Goal: Task Accomplishment & Management: Use online tool/utility

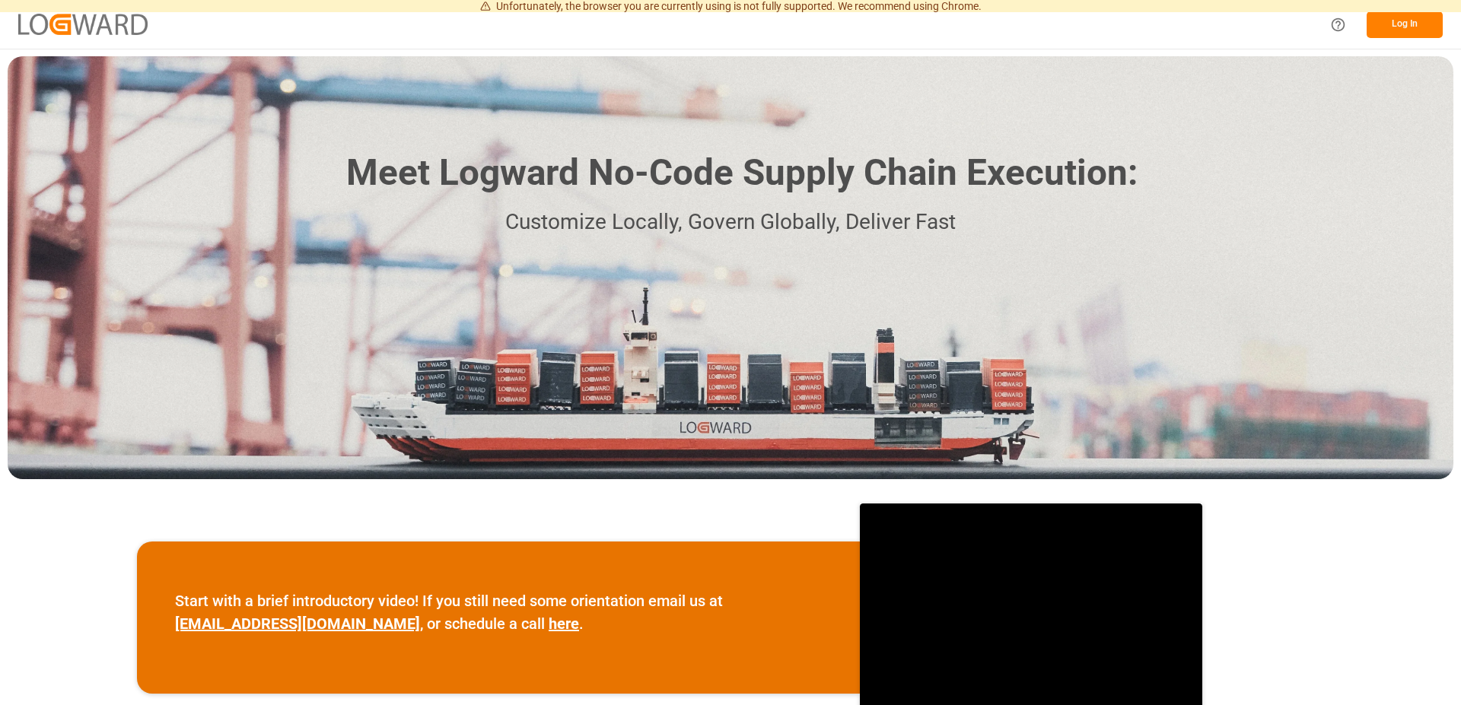
click at [1401, 22] on button "Log In" at bounding box center [1404, 24] width 76 height 27
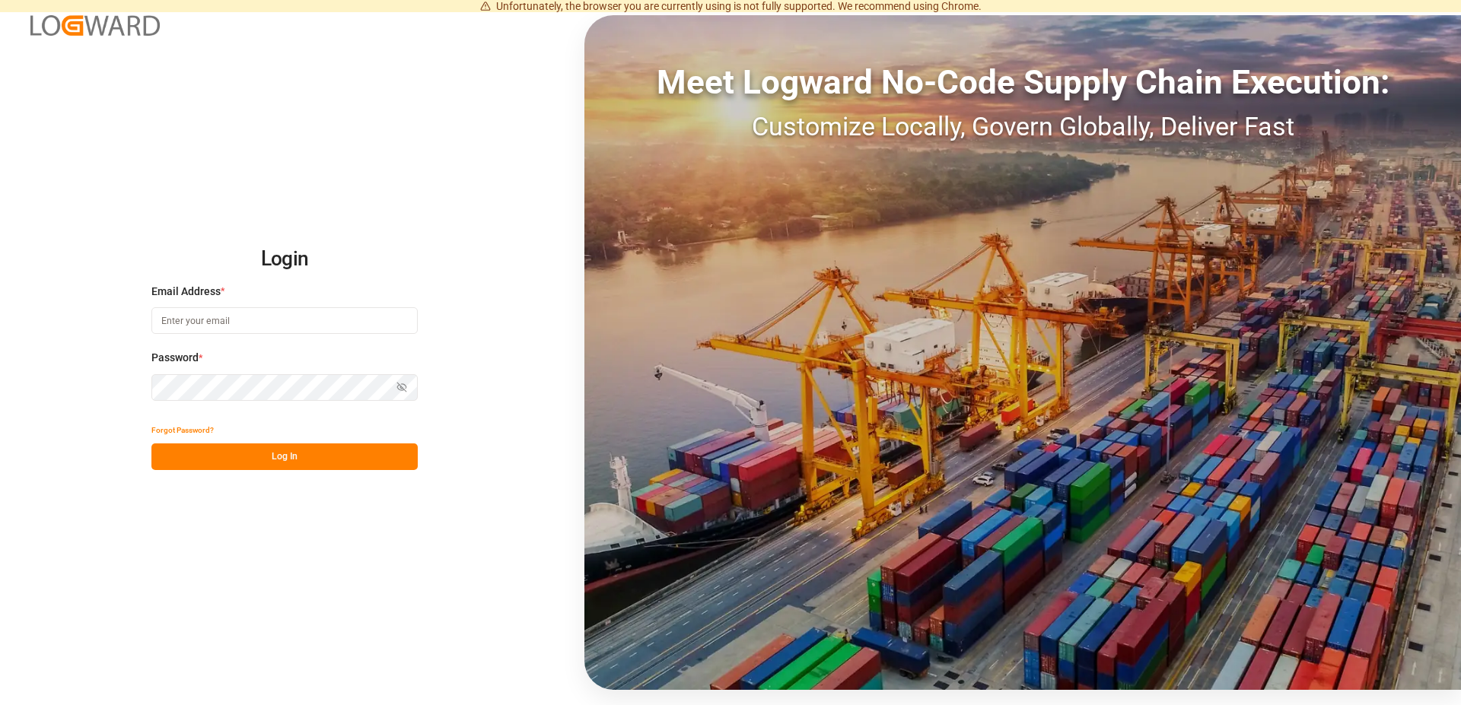
click at [213, 313] on input at bounding box center [284, 320] width 266 height 27
type input "[EMAIL_ADDRESS][PERSON_NAME][DOMAIN_NAME]"
click at [245, 451] on button "Log In" at bounding box center [284, 457] width 266 height 27
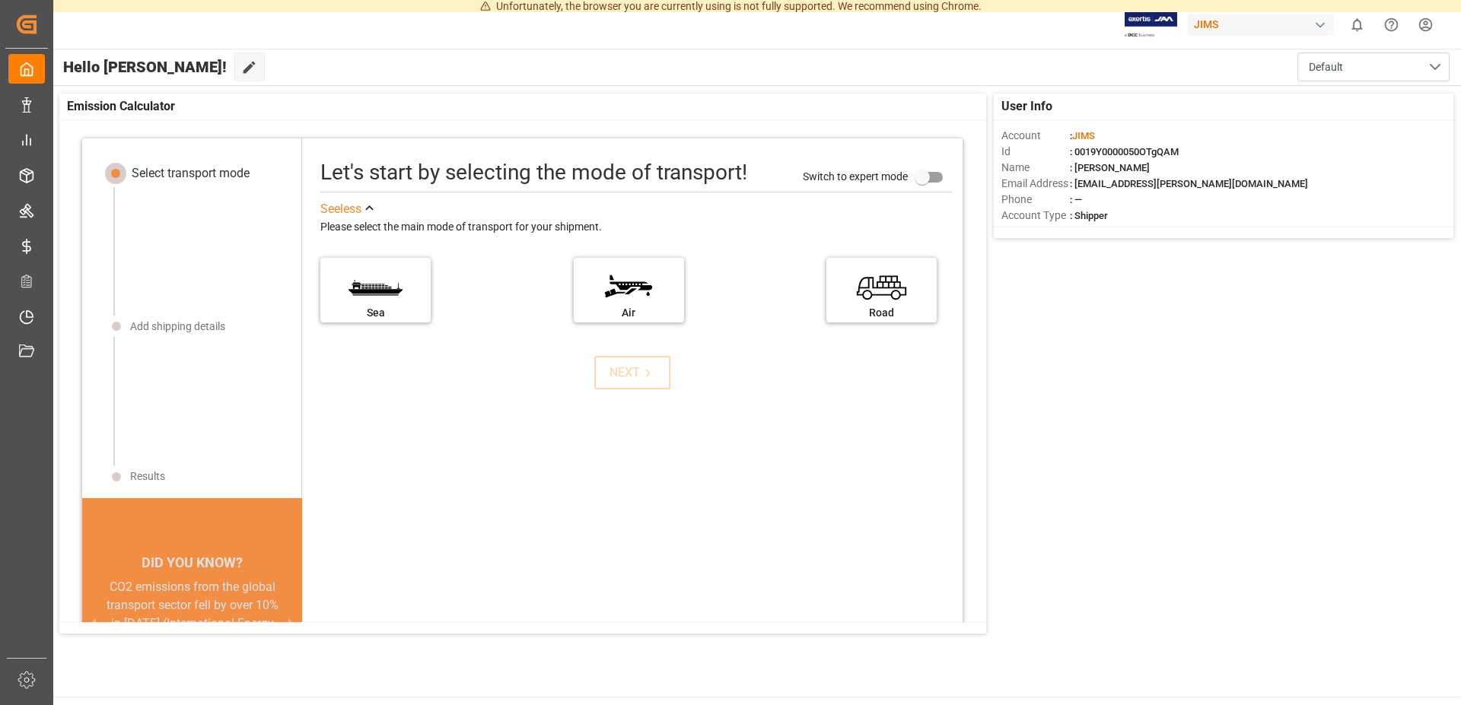
scroll to position [15, 0]
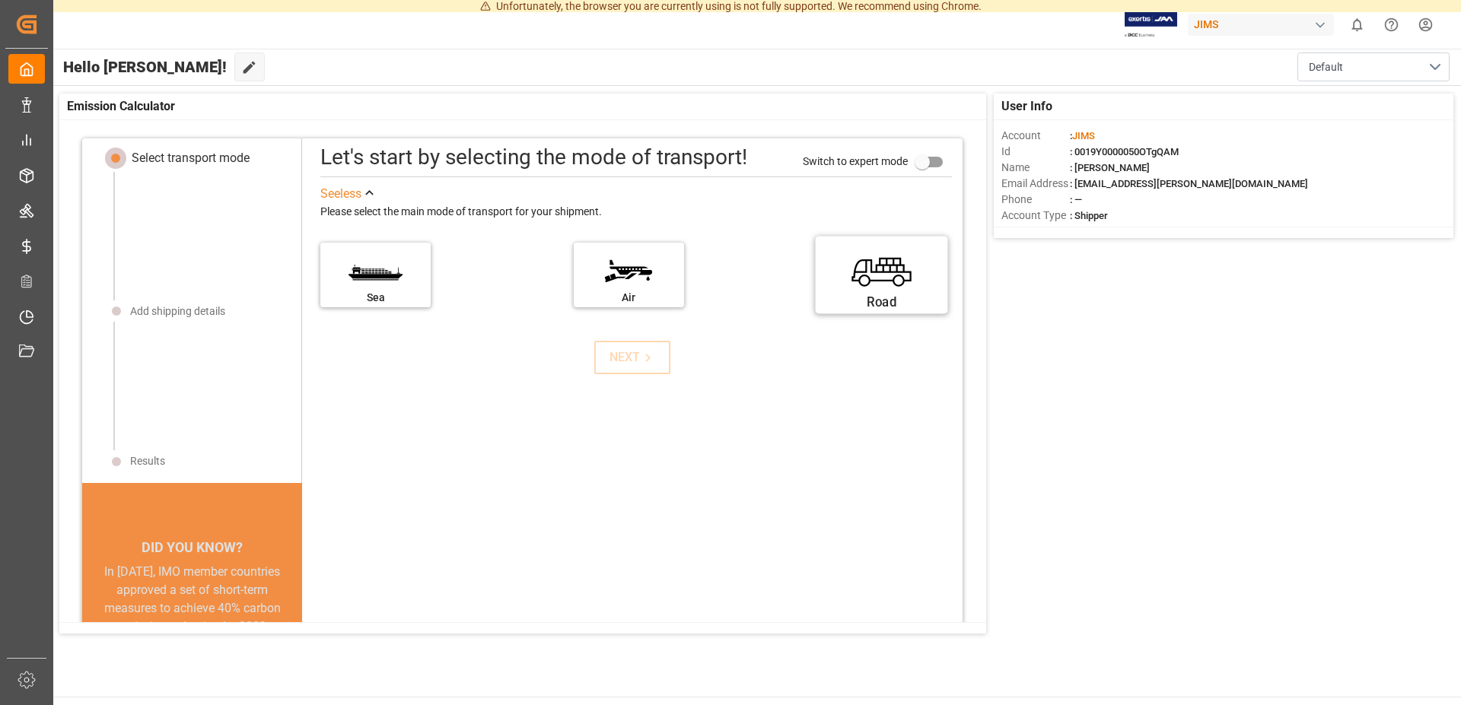
click at [847, 286] on label "Road" at bounding box center [882, 270] width 114 height 64
click at [0, 0] on input "Road" at bounding box center [0, 0] width 0 height 0
click at [609, 358] on div "NEXT" at bounding box center [632, 357] width 46 height 18
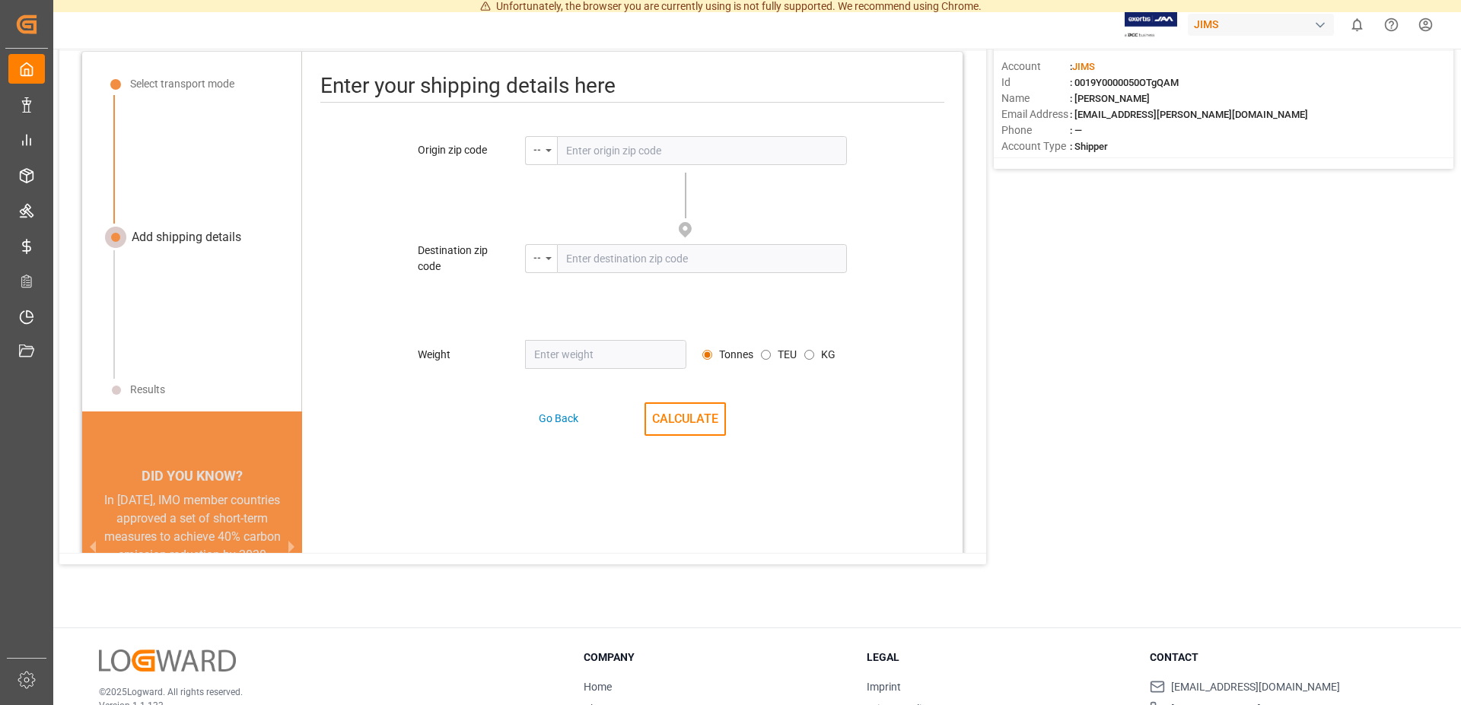
scroll to position [18, 0]
click at [593, 141] on input "text" at bounding box center [702, 147] width 290 height 29
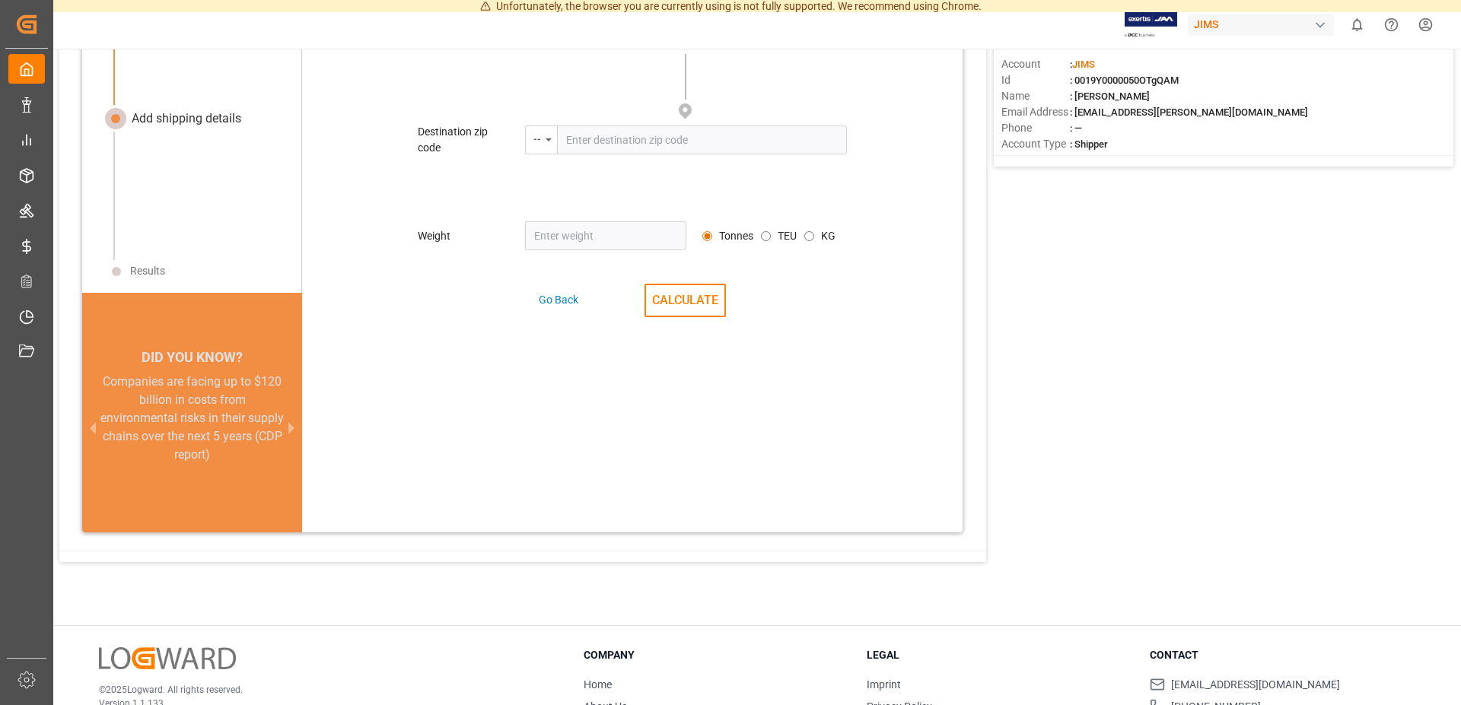
scroll to position [0, 0]
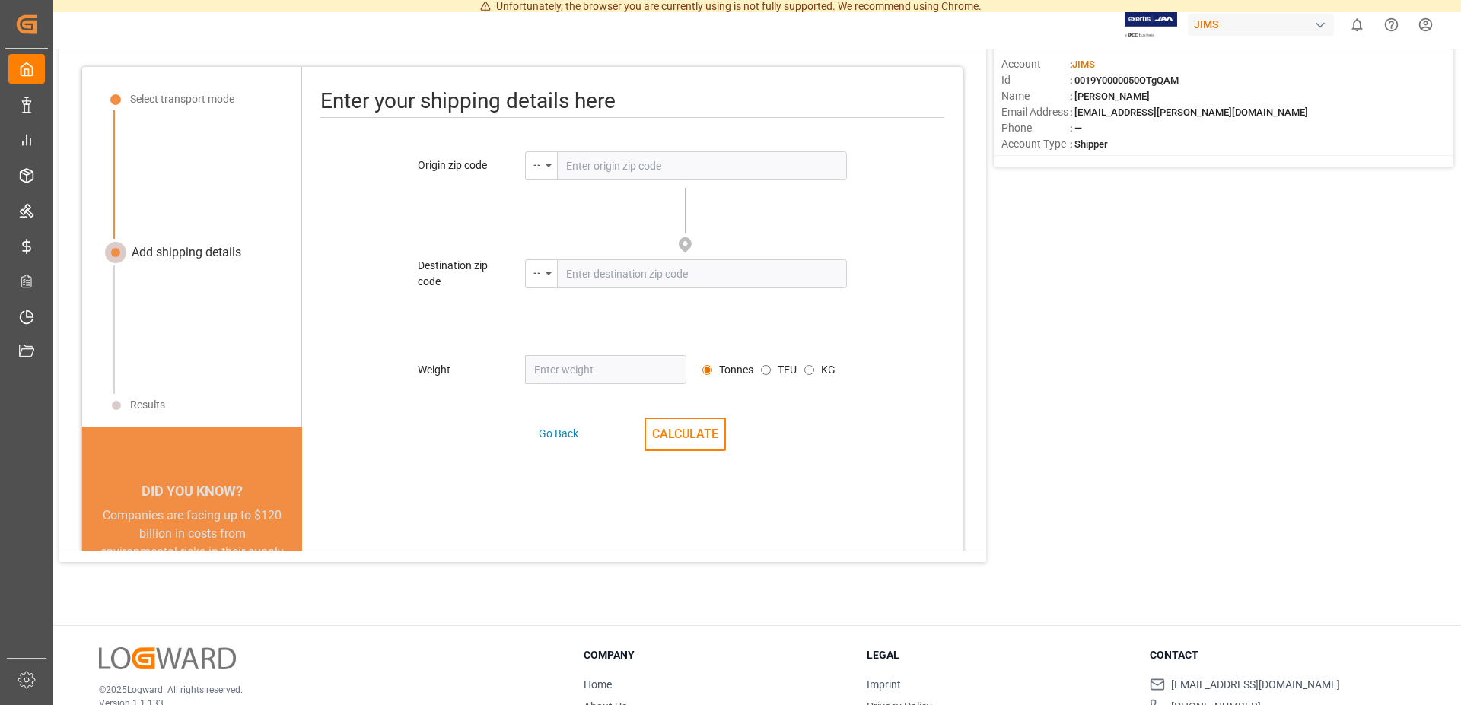
click at [1423, 17] on html "Unfortunately, the browser you are currently using is not fully supported. We r…" at bounding box center [730, 352] width 1461 height 705
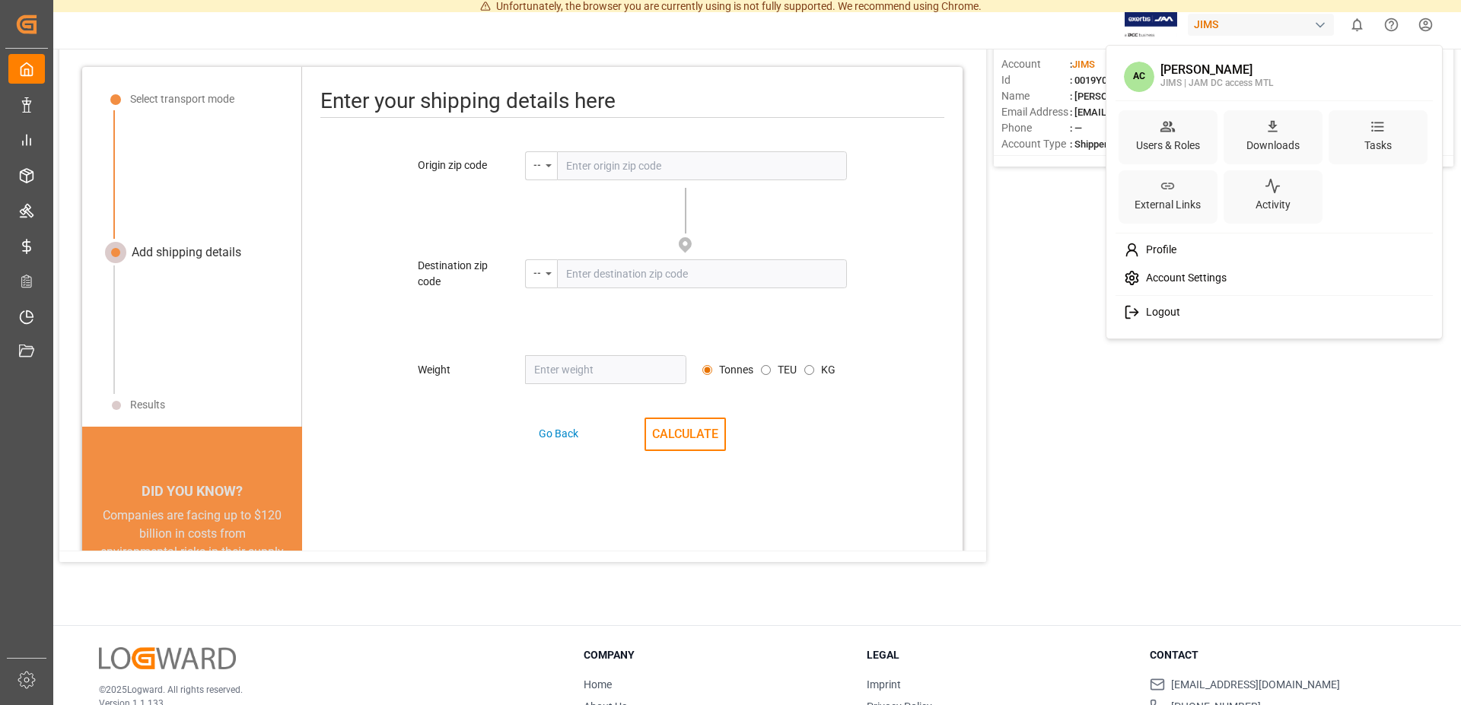
drag, startPoint x: 1202, startPoint y: 492, endPoint x: 1219, endPoint y: 396, distance: 97.4
click at [1204, 492] on html "Unfortunately, the browser you are currently using is not fully supported. We r…" at bounding box center [730, 352] width 1461 height 705
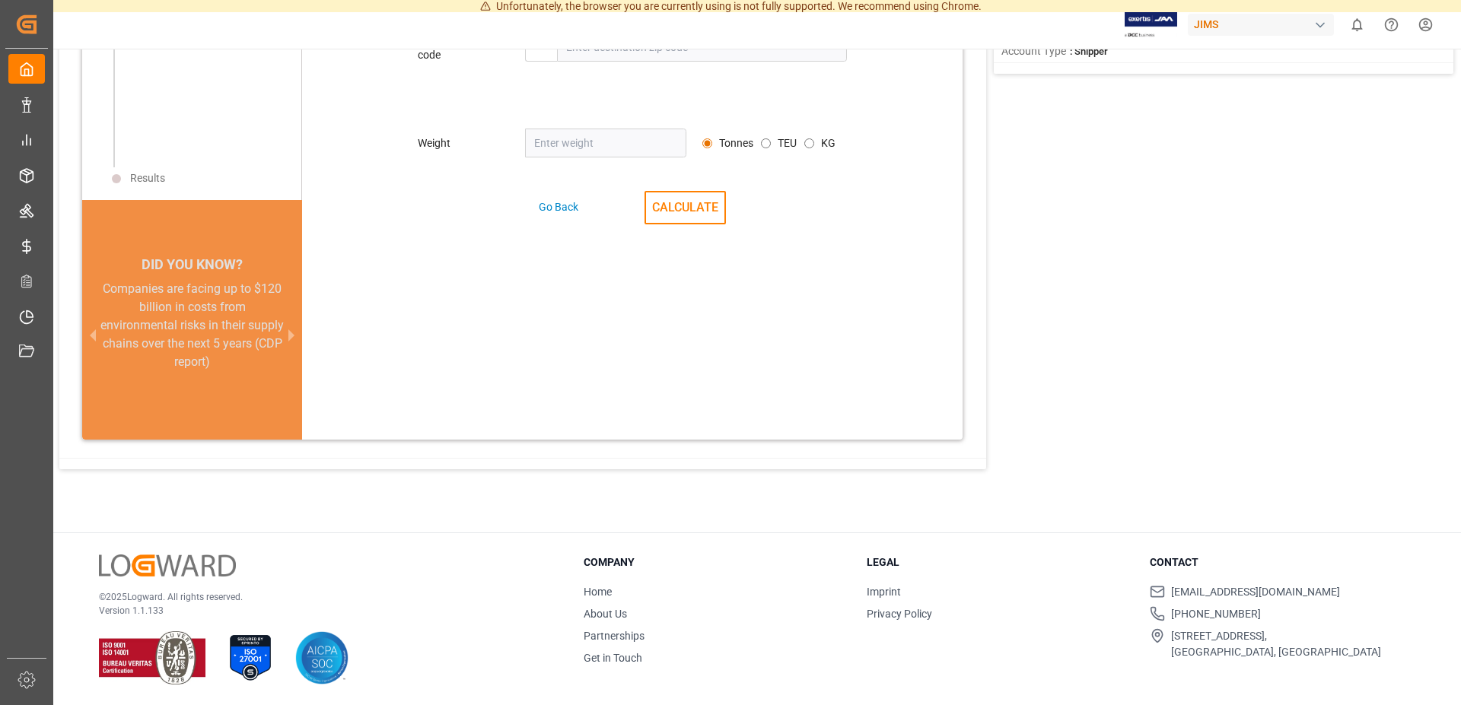
scroll to position [165, 0]
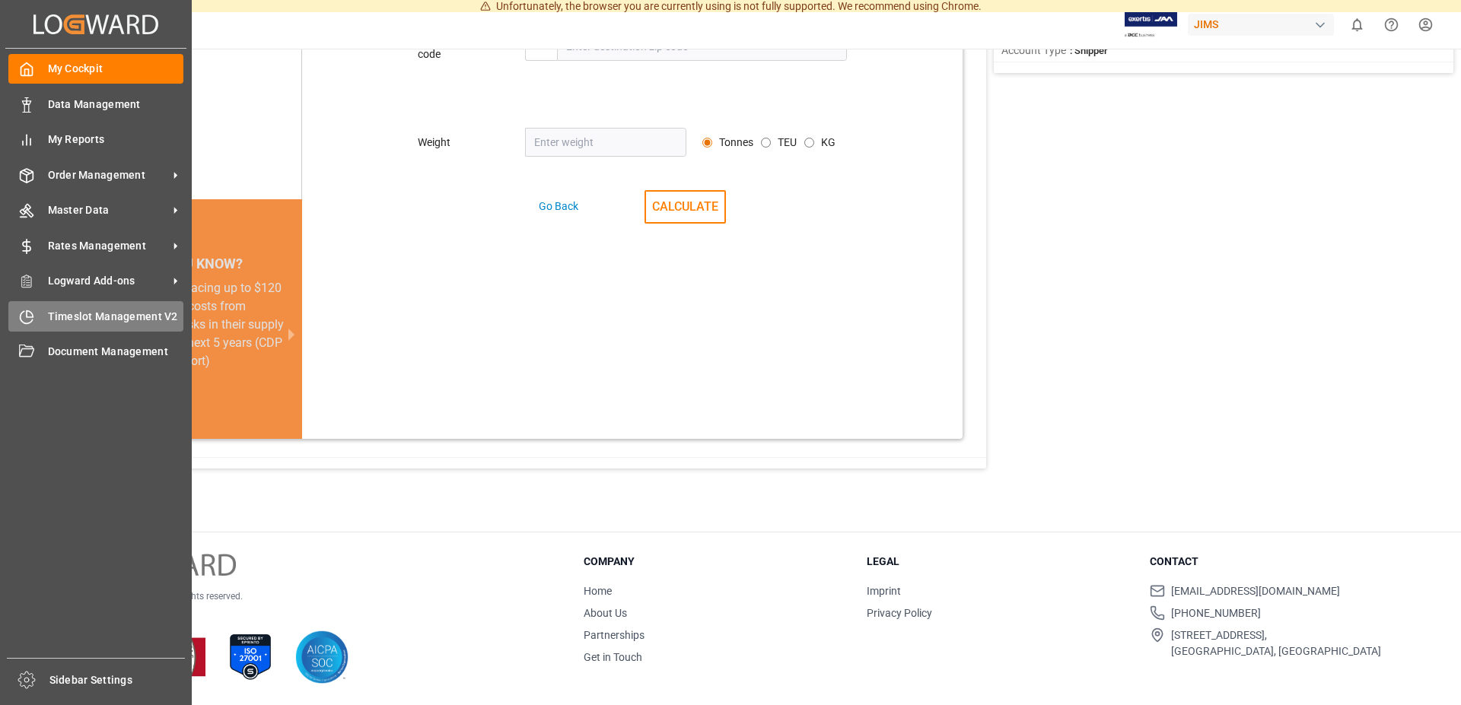
click at [65, 319] on span "Timeslot Management V2" at bounding box center [116, 317] width 136 height 16
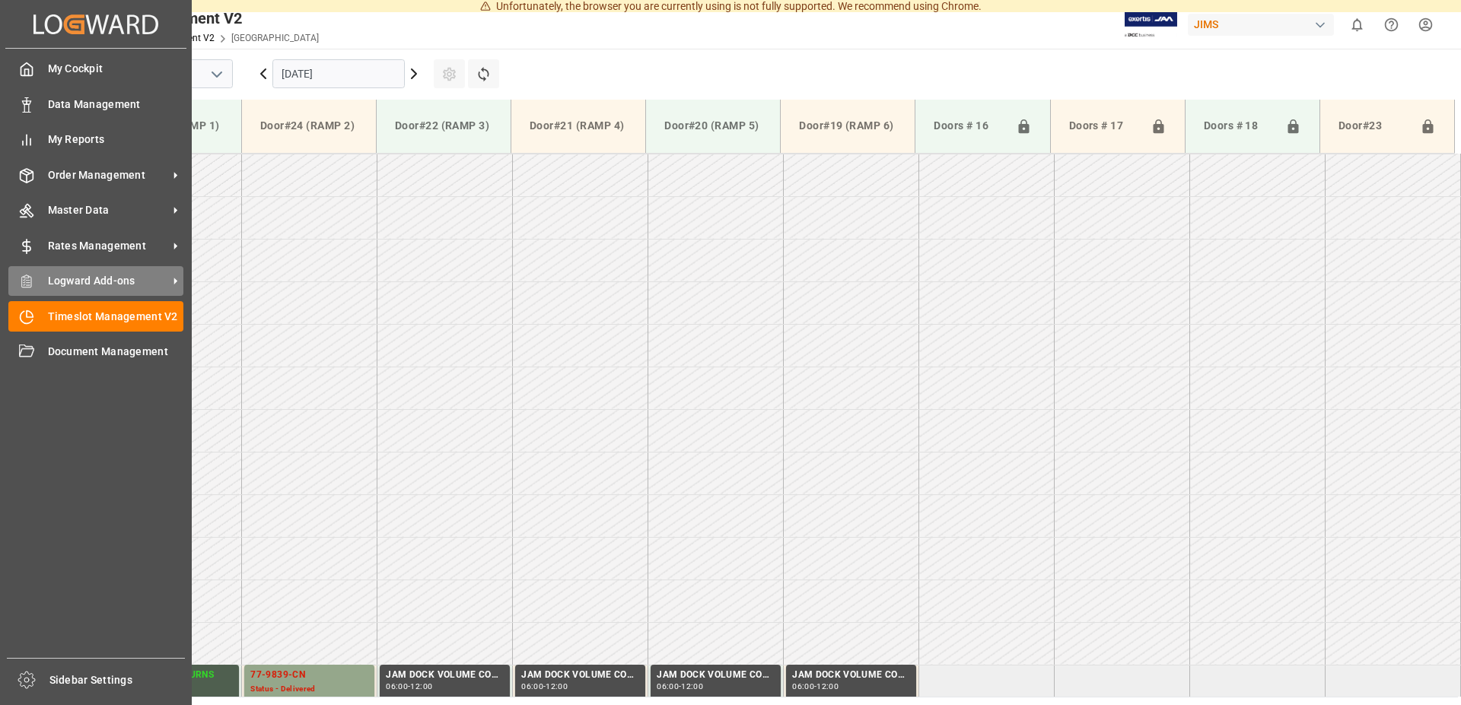
click at [54, 281] on span "Logward Add-ons" at bounding box center [108, 281] width 120 height 16
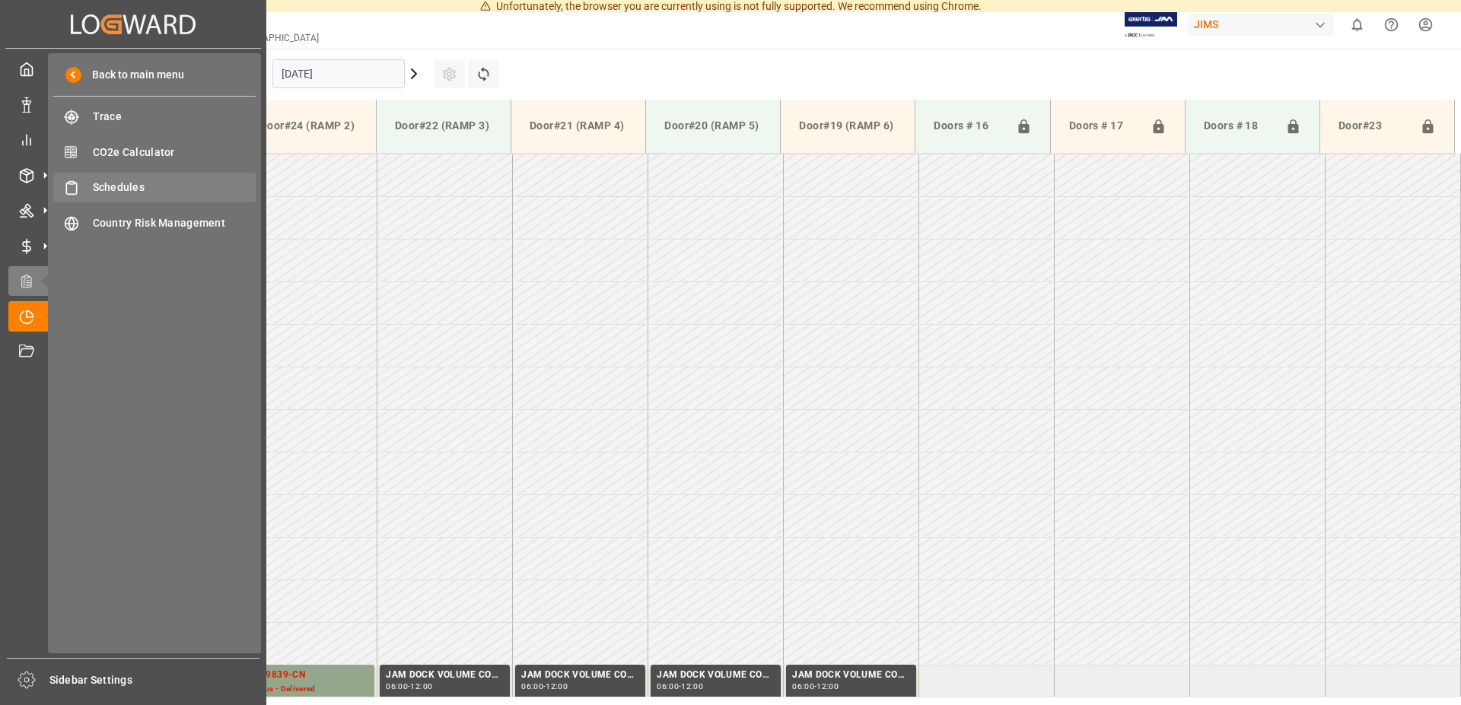
click at [127, 185] on span "Schedules" at bounding box center [175, 188] width 164 height 16
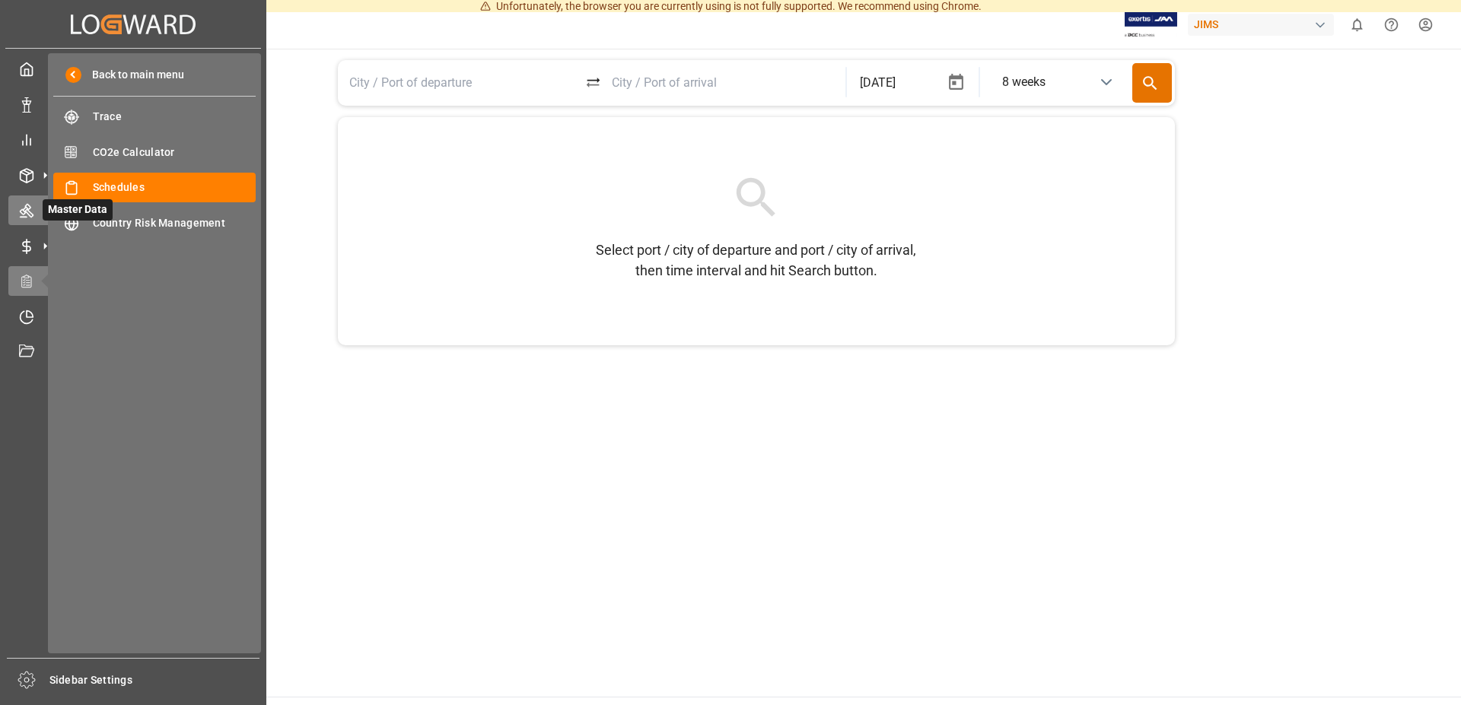
click at [33, 221] on div "Master Data Master Data" at bounding box center [133, 211] width 250 height 30
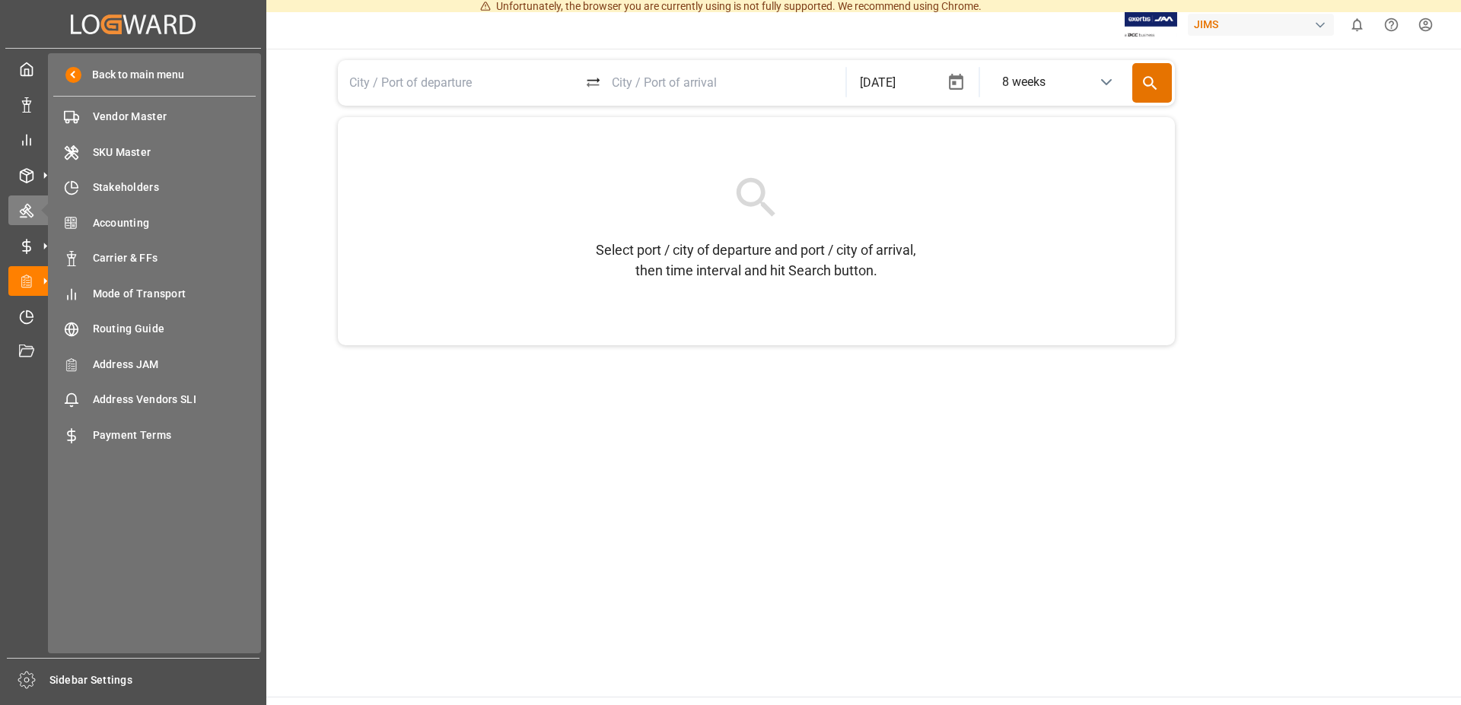
click at [24, 195] on div "My Cockpit My Cockpit Data Management Data Management My Reports My Reports Ord…" at bounding box center [133, 353] width 256 height 609
click at [26, 184] on div "Order Management Order Management" at bounding box center [133, 175] width 250 height 30
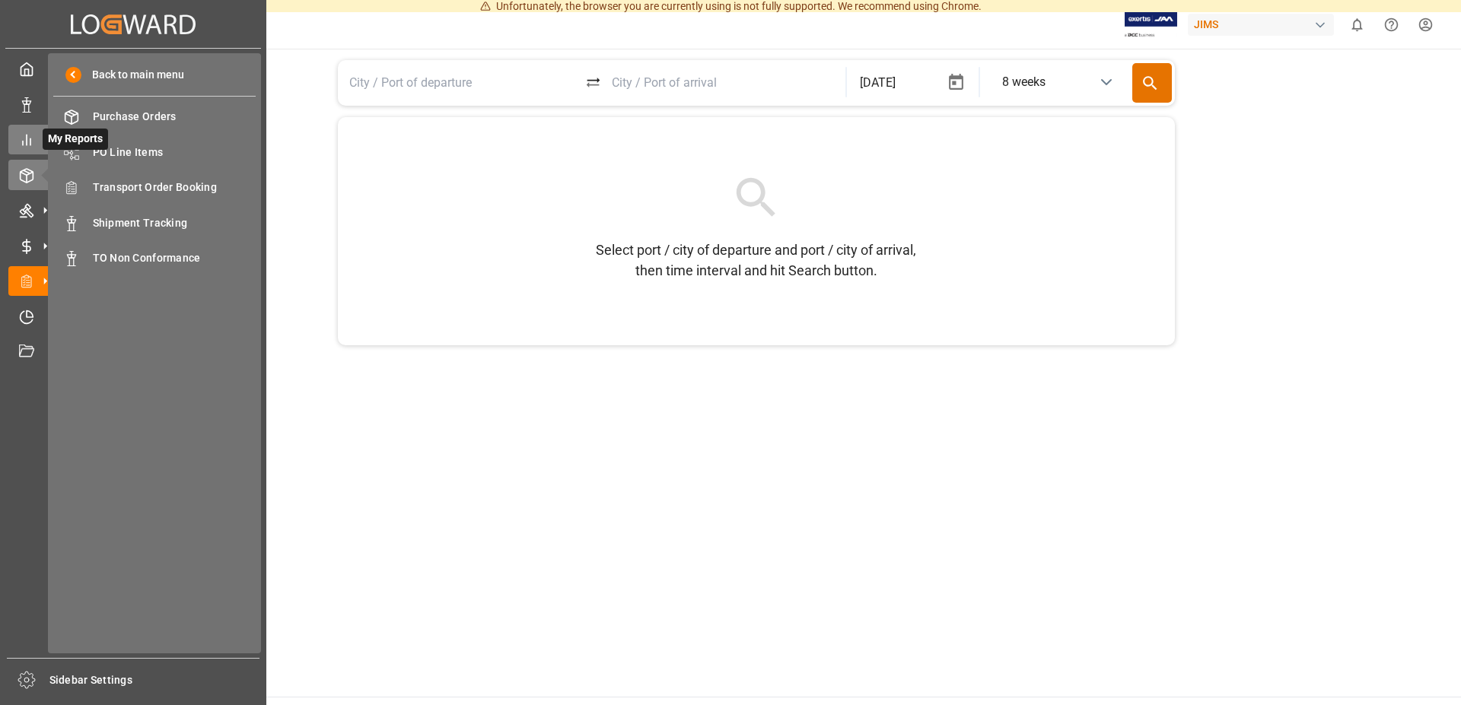
click at [26, 142] on icon at bounding box center [26, 139] width 15 height 15
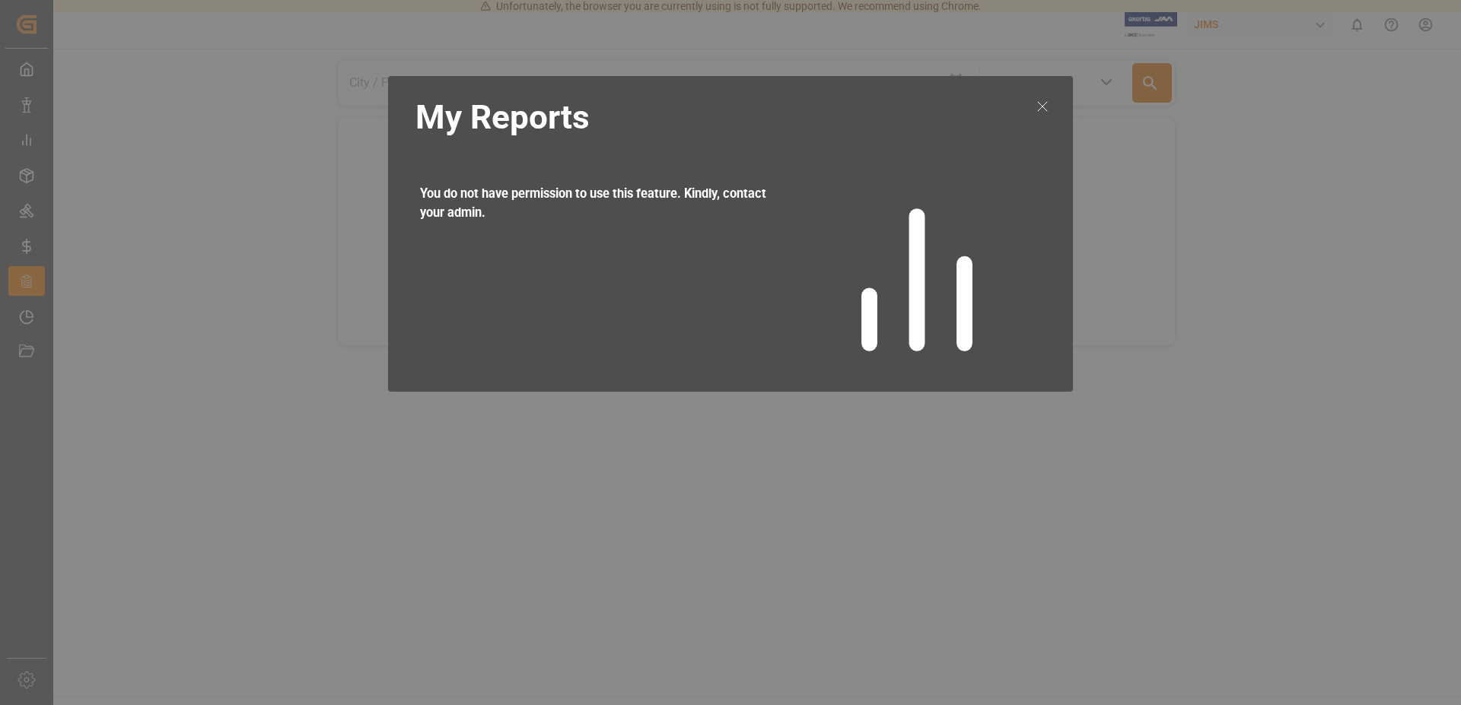
click at [1043, 102] on icon at bounding box center [1042, 106] width 18 height 18
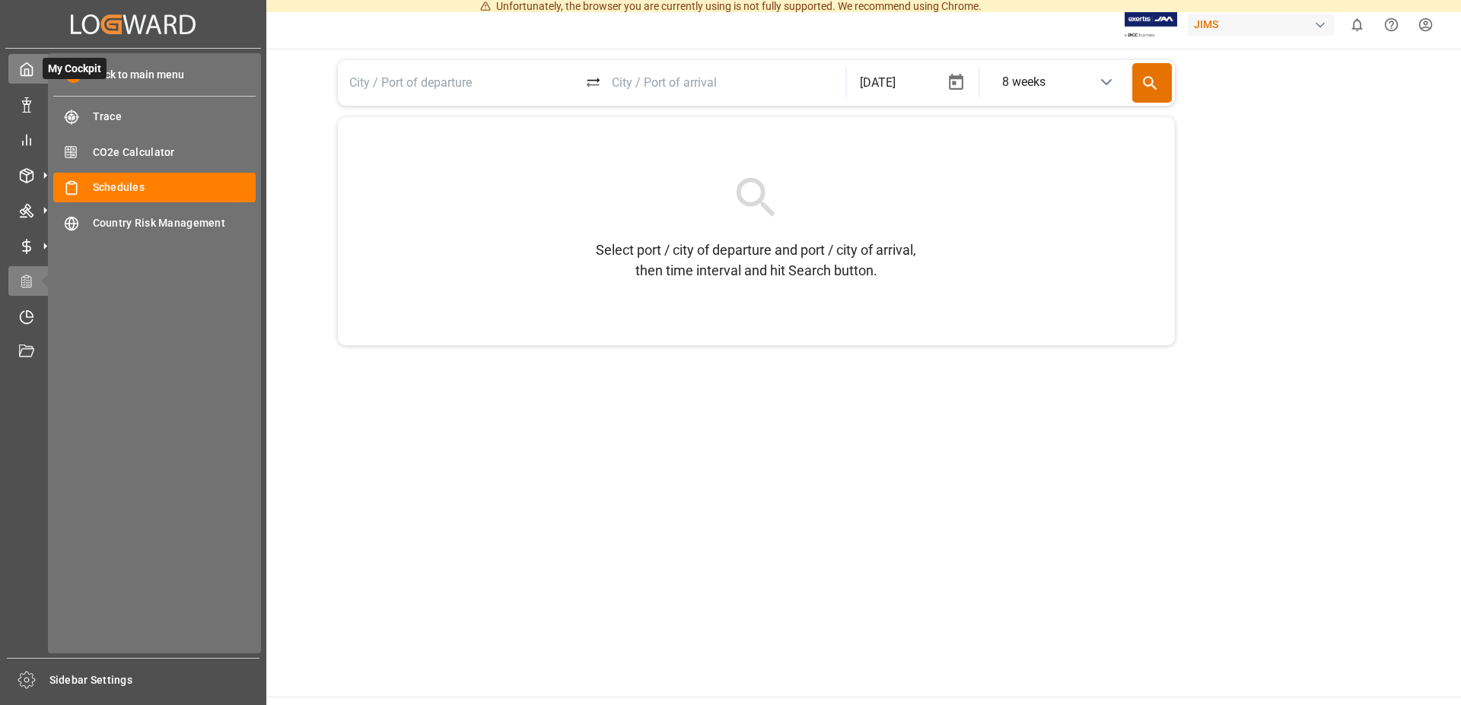
click at [34, 71] on div "My Cockpit My Cockpit" at bounding box center [133, 69] width 250 height 30
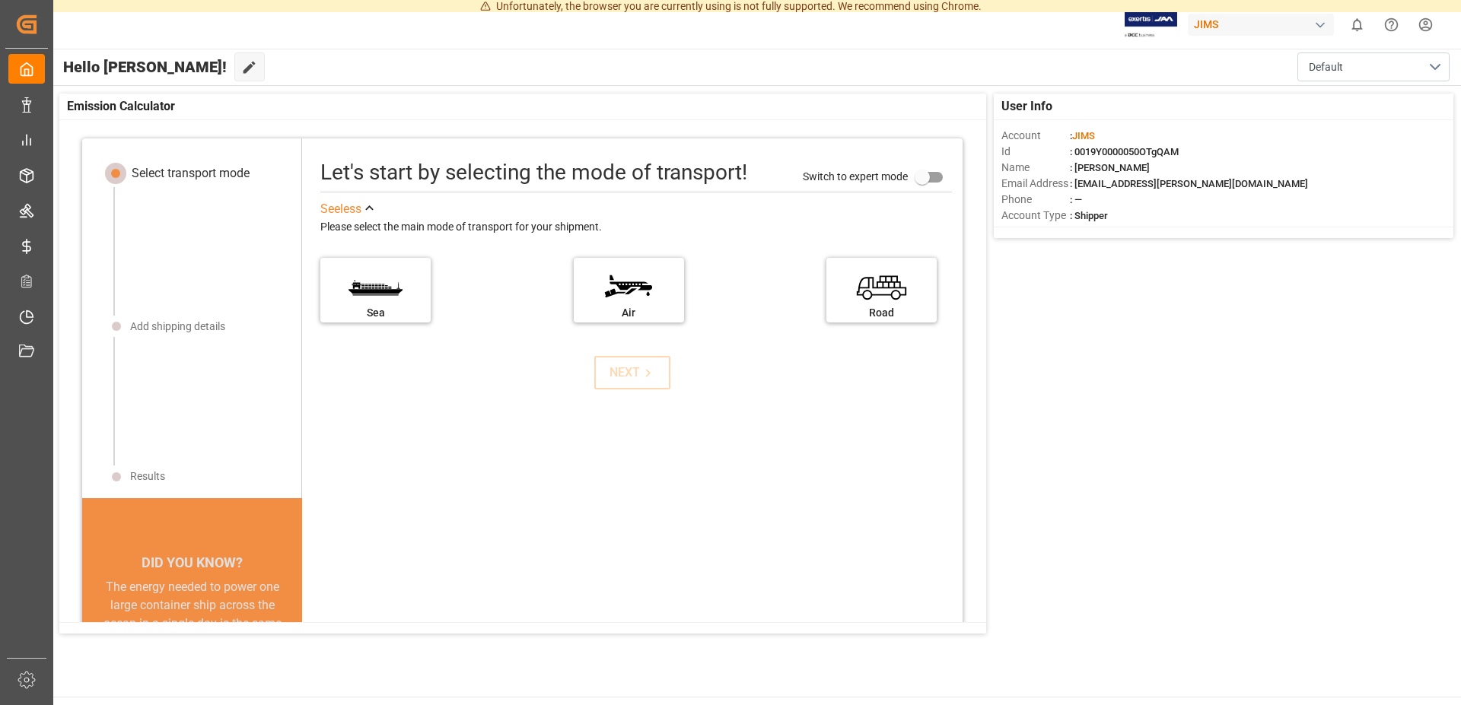
click at [838, 526] on div "Let's start by selecting the mode of transport! Switch to expert mode See less …" at bounding box center [632, 453] width 660 height 599
click at [876, 298] on label "Road" at bounding box center [882, 285] width 114 height 64
click at [0, 0] on input "Road" at bounding box center [0, 0] width 0 height 0
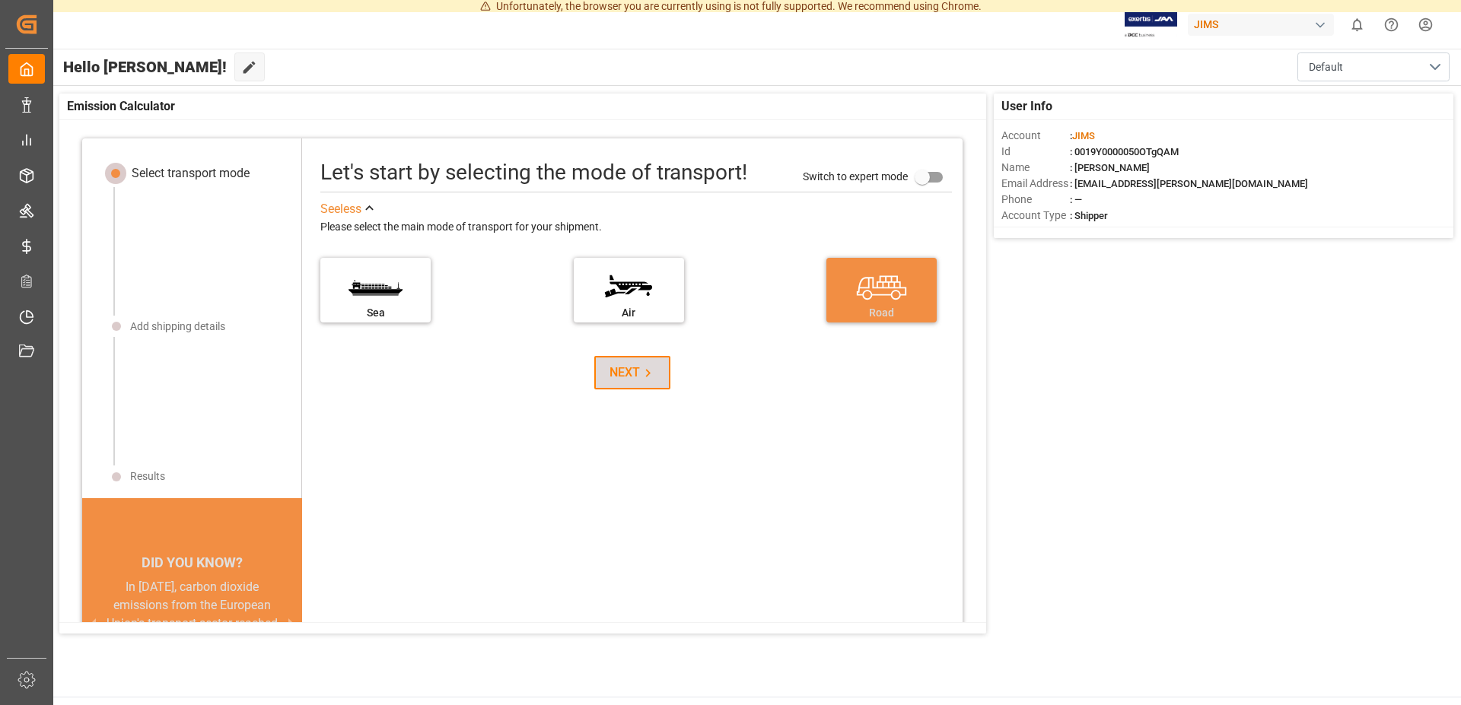
click at [618, 375] on div "NEXT" at bounding box center [632, 373] width 46 height 18
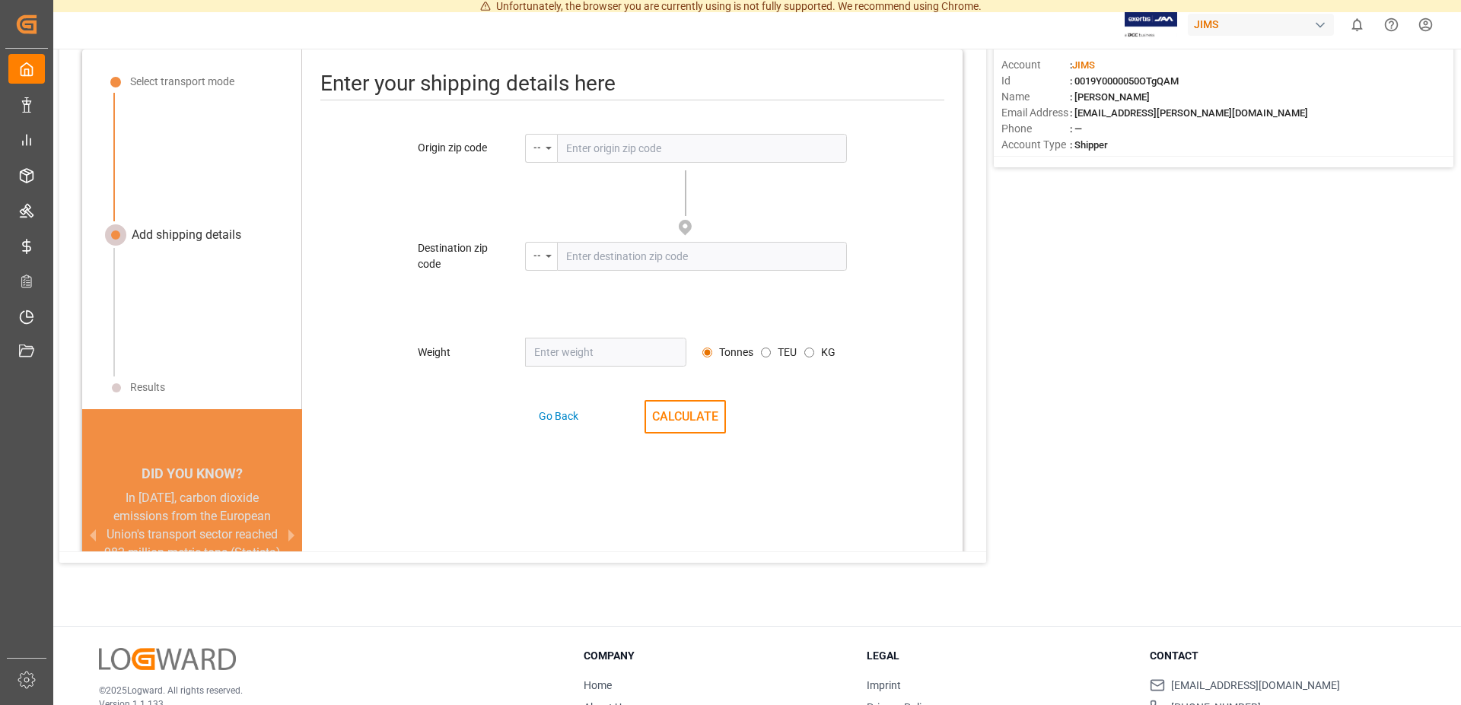
scroll to position [72, 0]
click at [625, 151] on input "text" at bounding box center [702, 147] width 290 height 29
click at [539, 149] on div "--" at bounding box center [541, 147] width 32 height 29
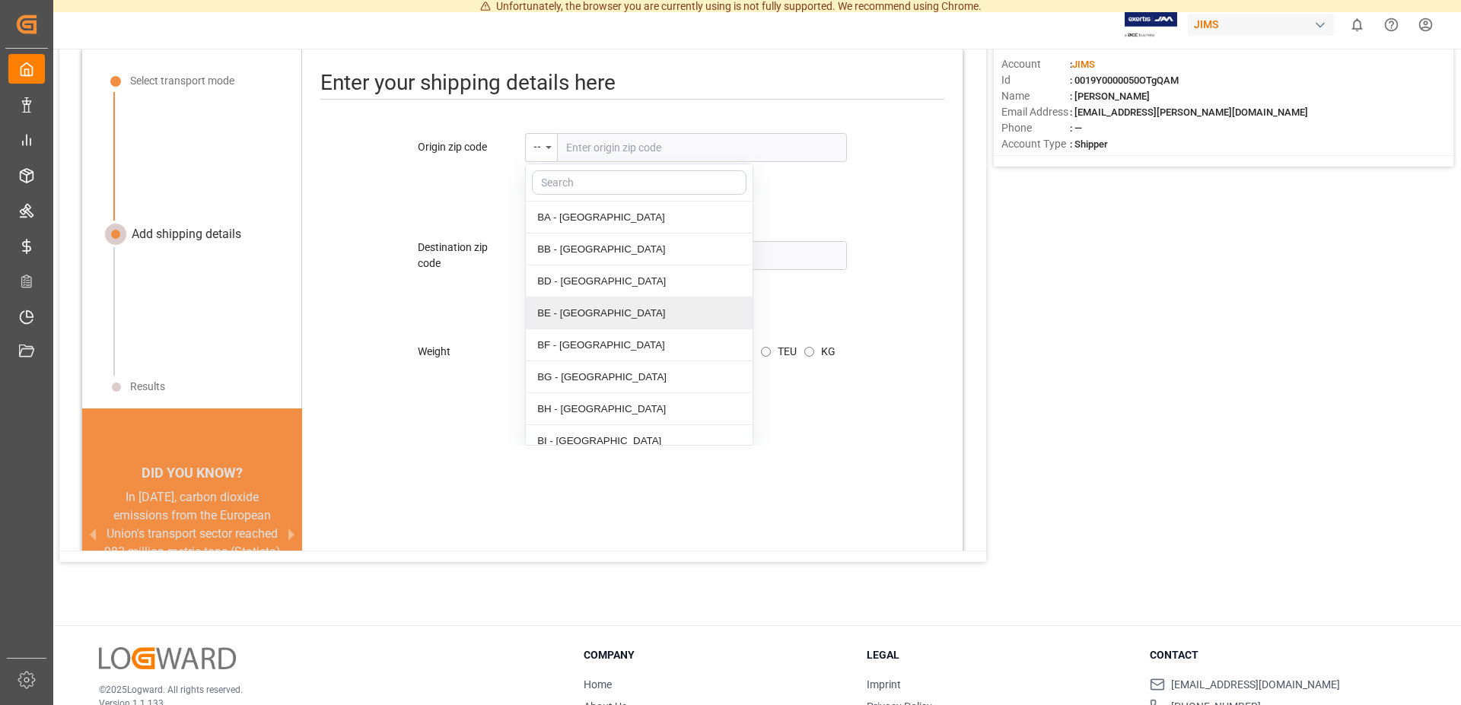
scroll to position [931, 0]
click at [556, 437] on div "CA - Canada" at bounding box center [639, 437] width 227 height 32
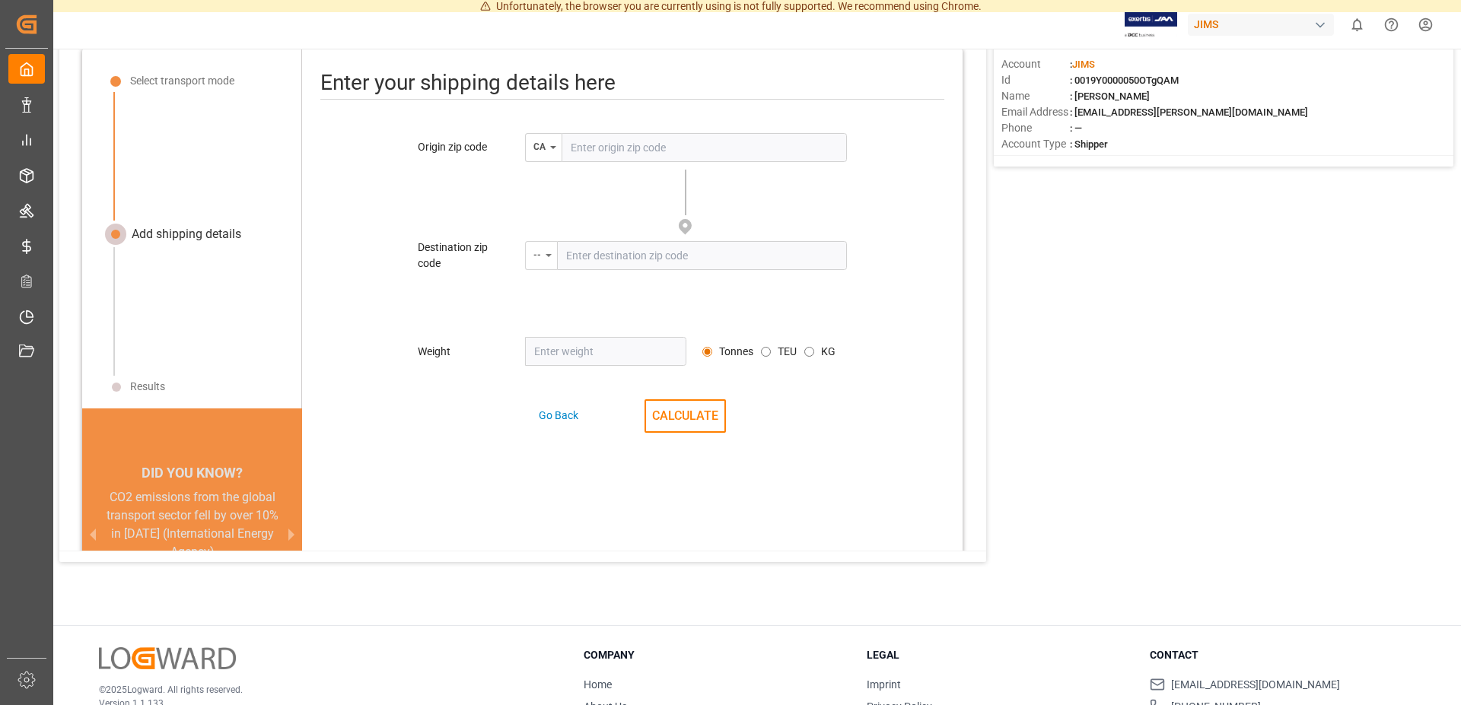
click at [539, 259] on div "--" at bounding box center [541, 255] width 32 height 29
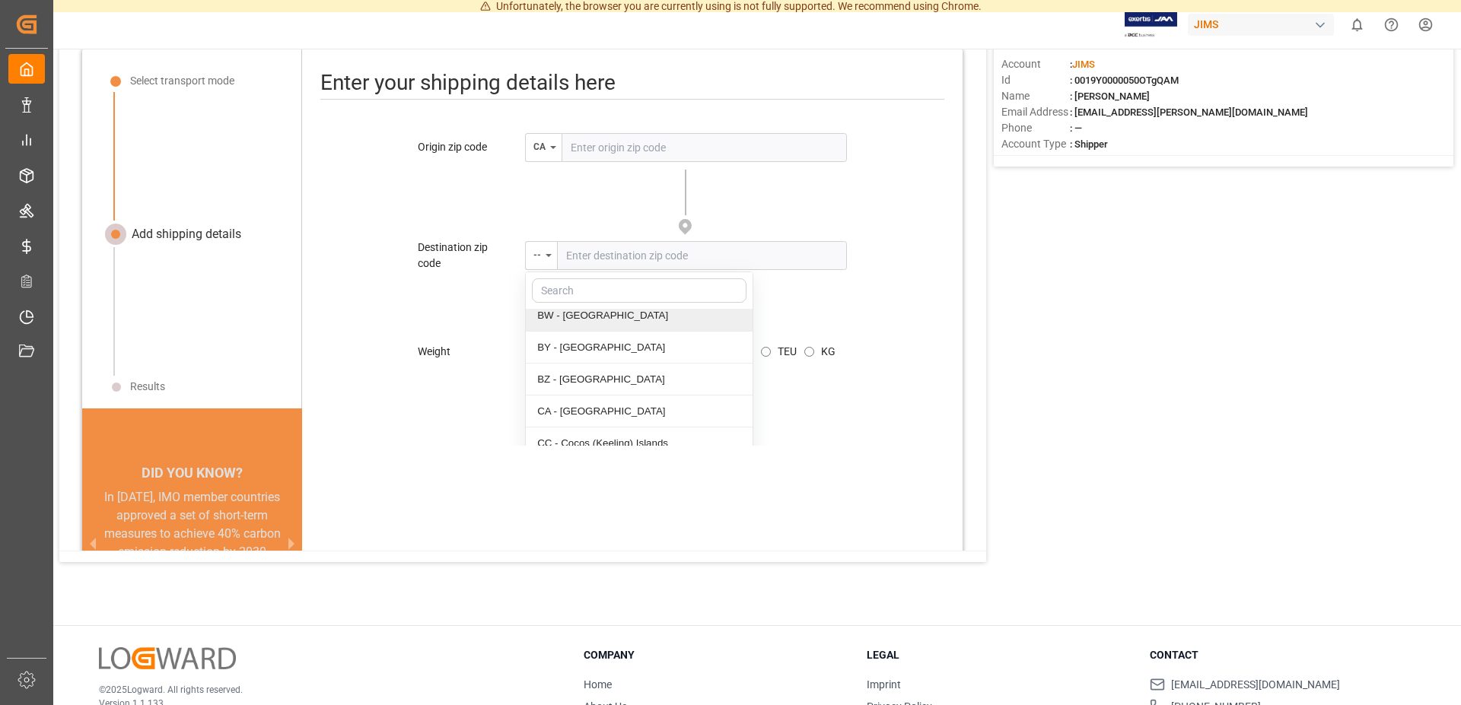
scroll to position [1086, 0]
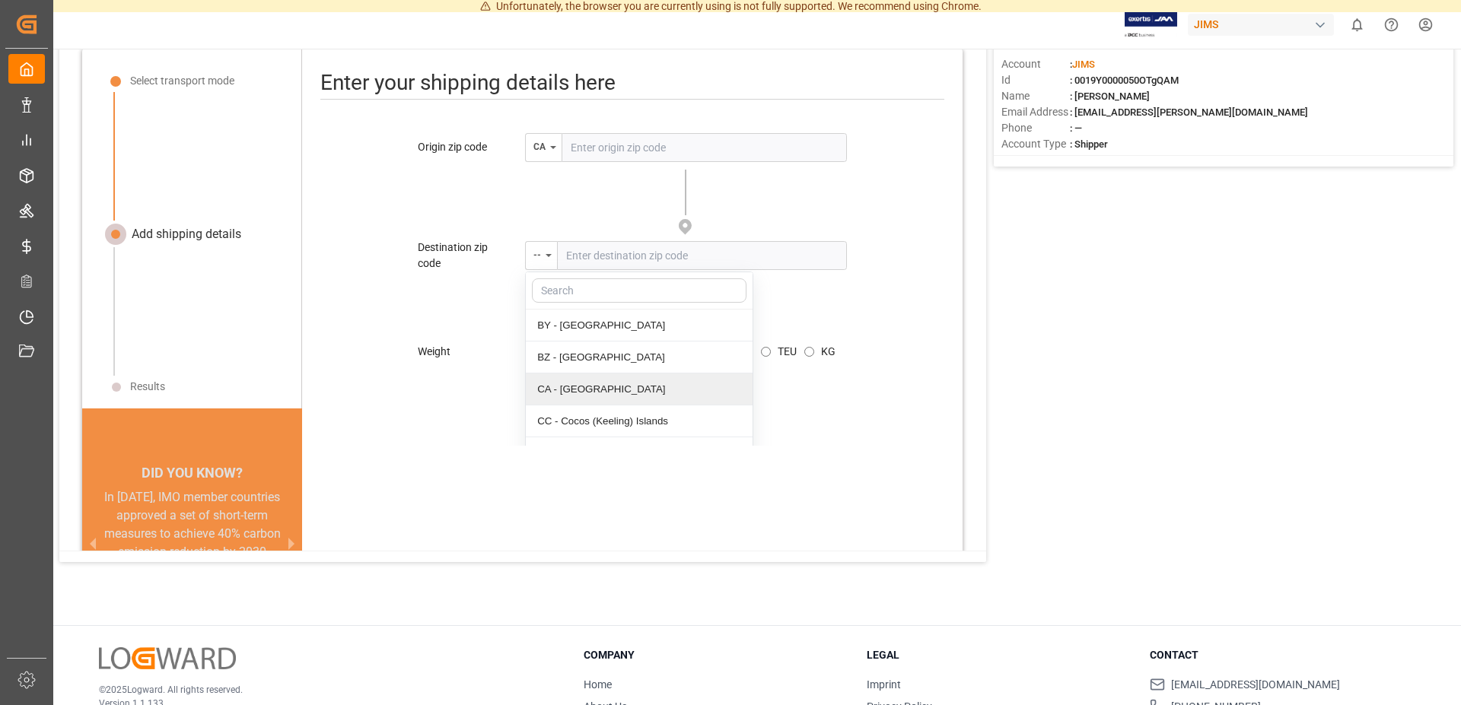
click at [567, 383] on div "CA - Canada" at bounding box center [639, 390] width 227 height 32
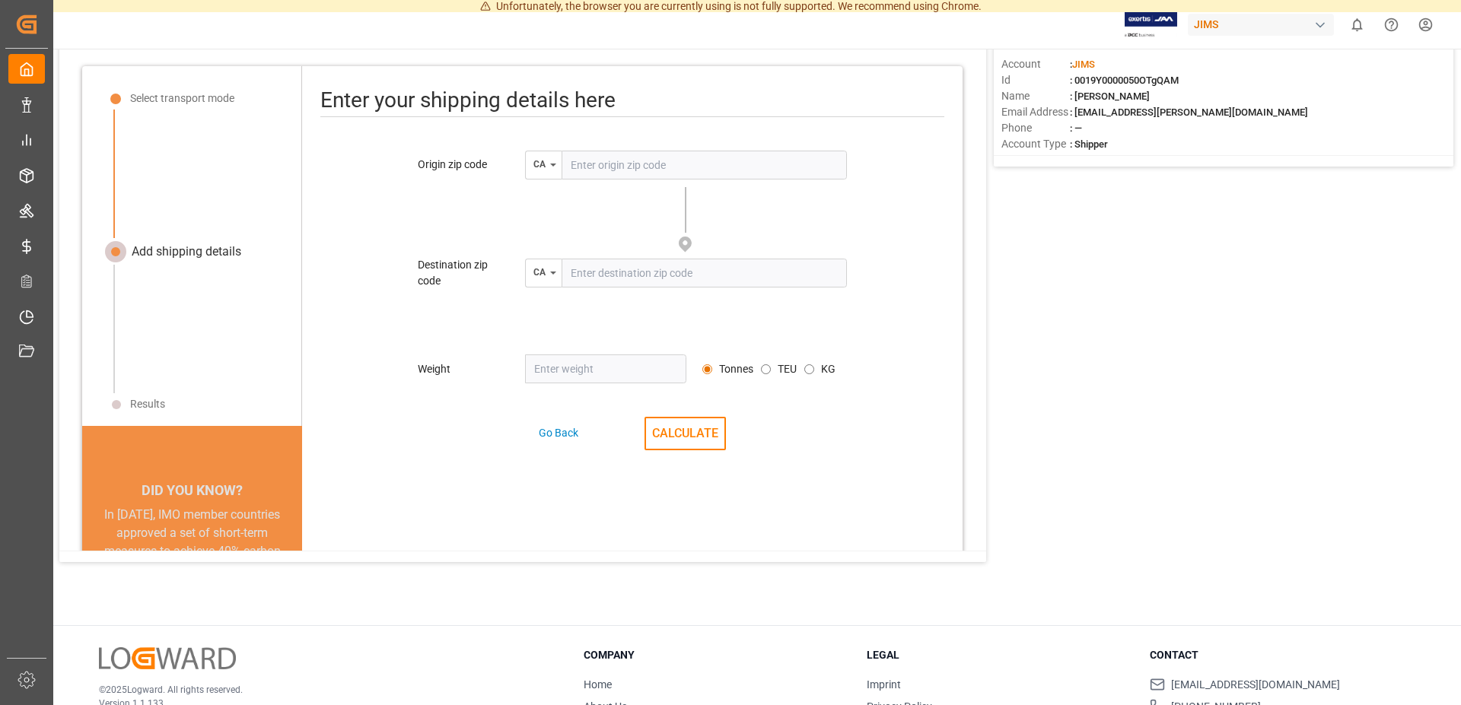
scroll to position [0, 0]
click at [1429, 24] on html "Unfortunately, the browser you are currently using is not fully supported. We r…" at bounding box center [730, 352] width 1461 height 705
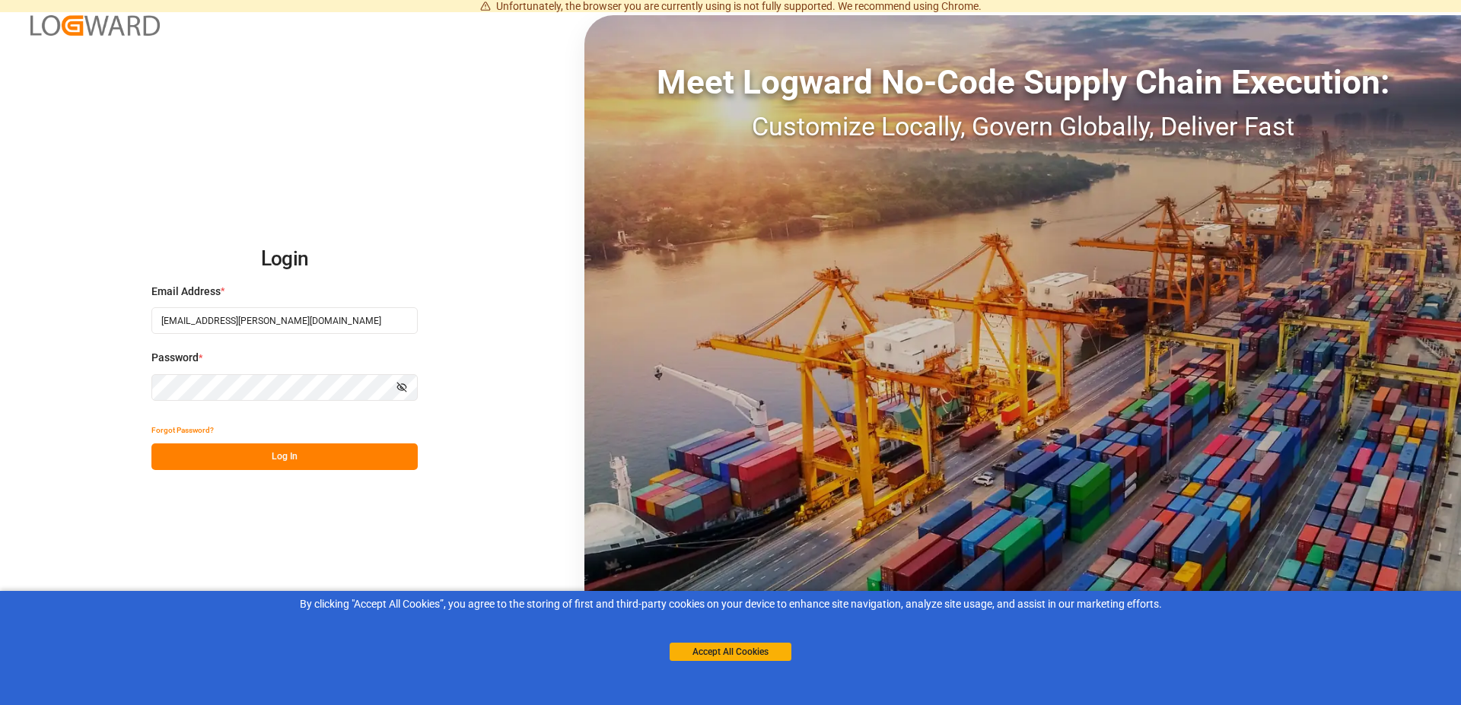
click at [248, 460] on button "Log In" at bounding box center [284, 457] width 266 height 27
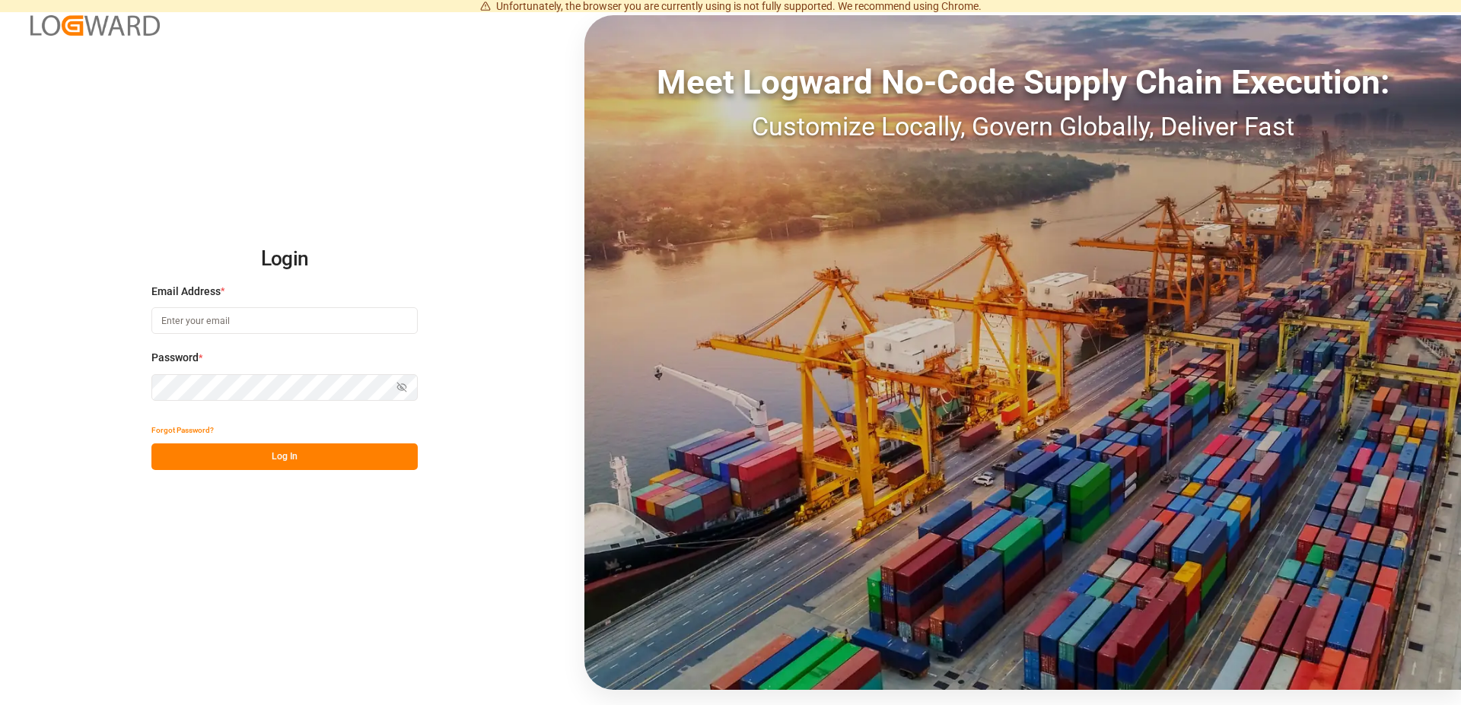
click at [285, 313] on input at bounding box center [284, 320] width 266 height 27
type input "[EMAIL_ADDRESS][PERSON_NAME][DOMAIN_NAME]"
click at [240, 452] on button "Log In" at bounding box center [284, 457] width 266 height 27
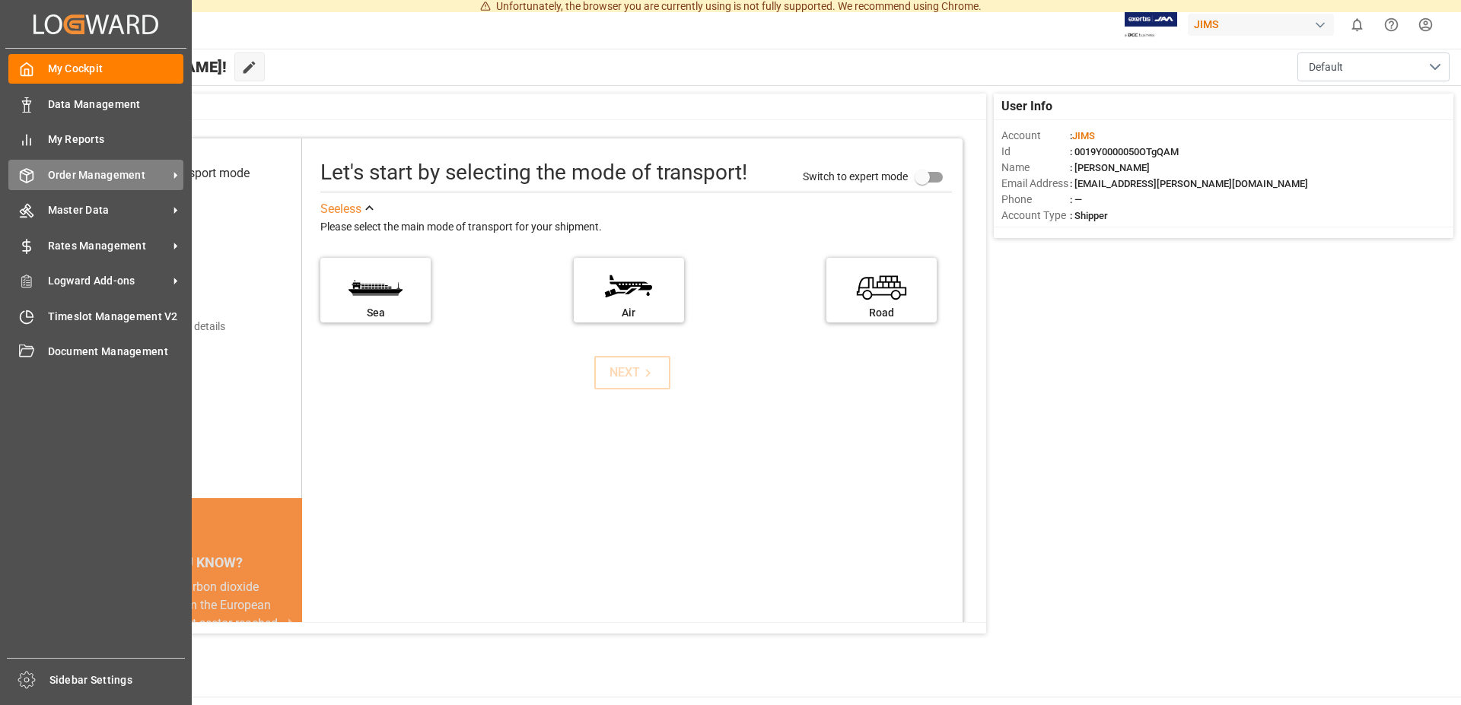
click at [78, 176] on span "Order Management" at bounding box center [108, 175] width 120 height 16
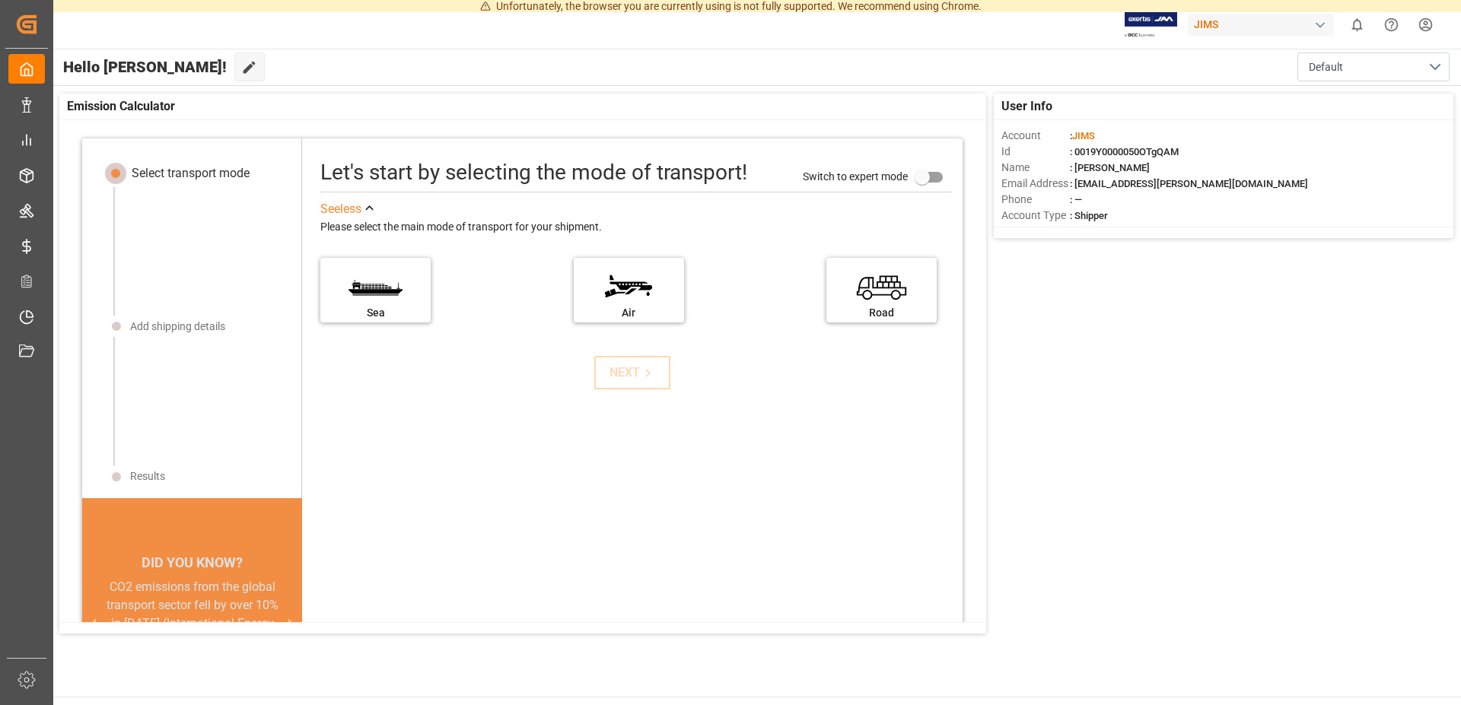
click at [1292, 18] on div "JIMS" at bounding box center [1261, 25] width 146 height 22
click at [969, 37] on html "Unfortunately, the browser you are currently using is not fully supported. We r…" at bounding box center [730, 352] width 1461 height 705
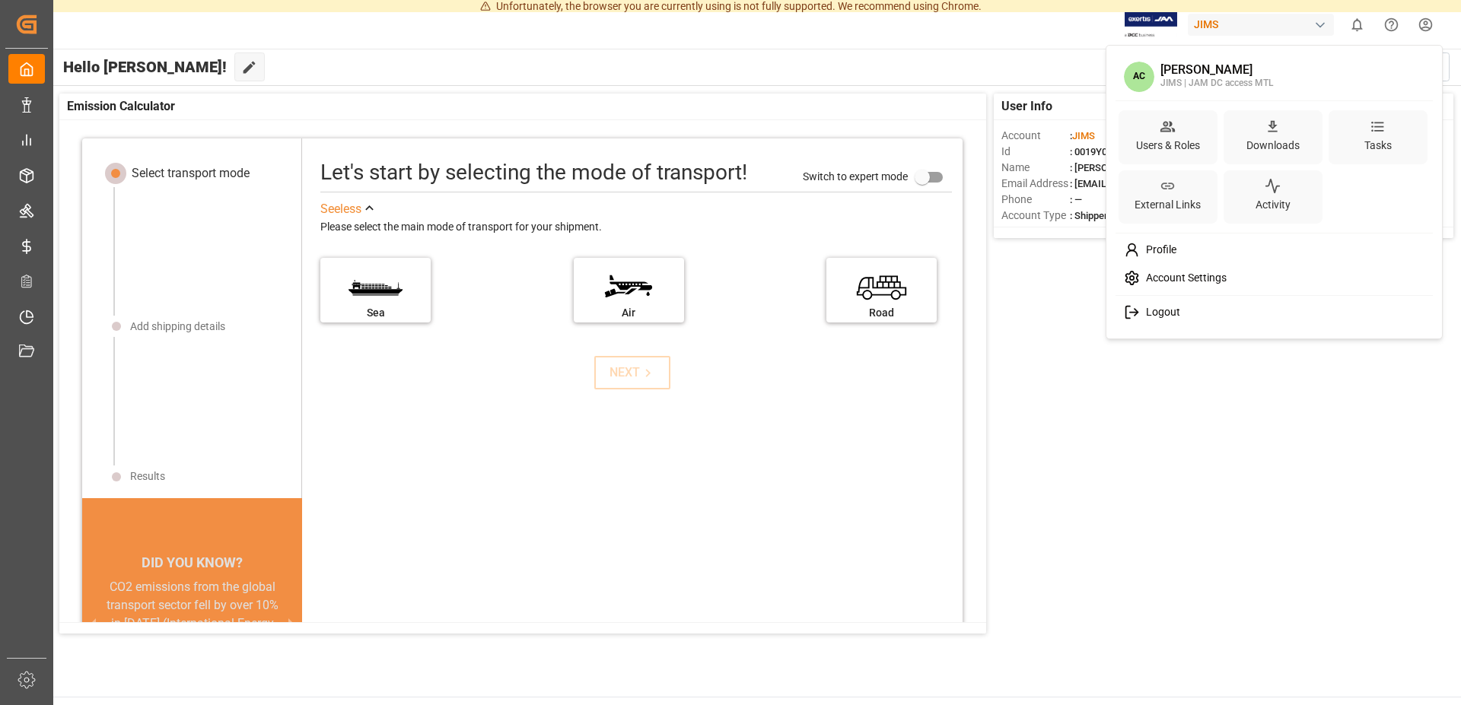
click at [1430, 24] on html "Unfortunately, the browser you are currently using is not fully supported. We r…" at bounding box center [730, 352] width 1461 height 705
click at [1118, 391] on html "Unfortunately, the browser you are currently using is not fully supported. We r…" at bounding box center [730, 352] width 1461 height 705
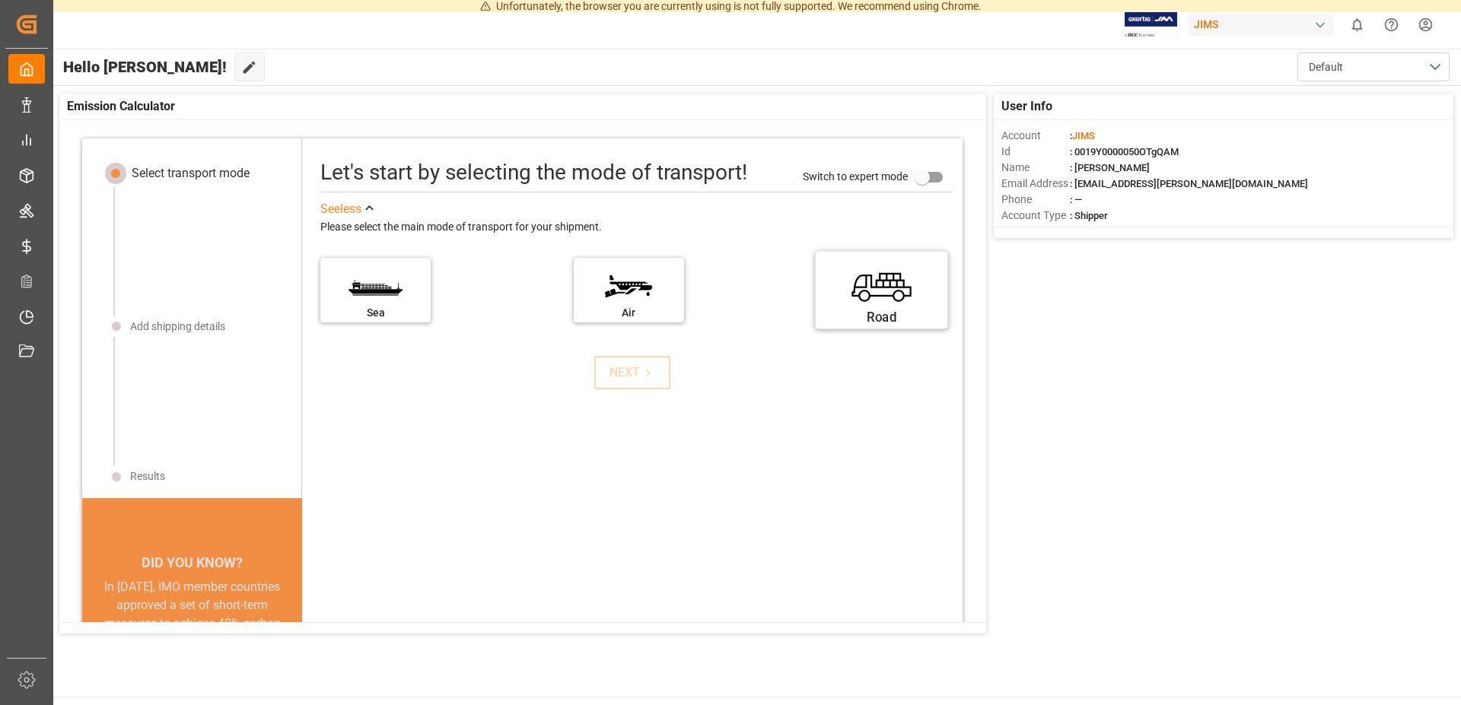
click at [825, 288] on label "Road" at bounding box center [882, 285] width 114 height 64
click at [0, 0] on input "Road" at bounding box center [0, 0] width 0 height 0
click at [609, 373] on div "NEXT" at bounding box center [632, 373] width 46 height 18
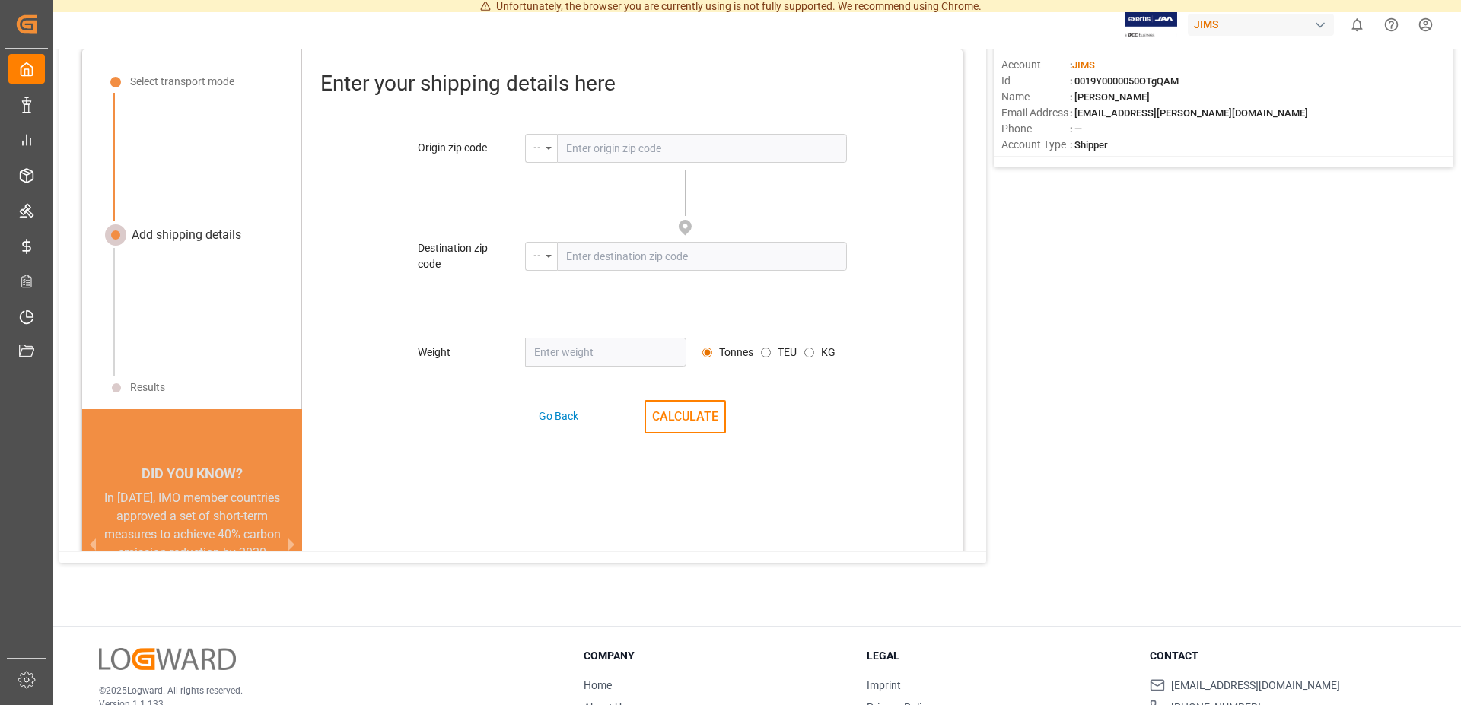
scroll to position [72, 0]
click at [543, 258] on div "--" at bounding box center [541, 255] width 32 height 29
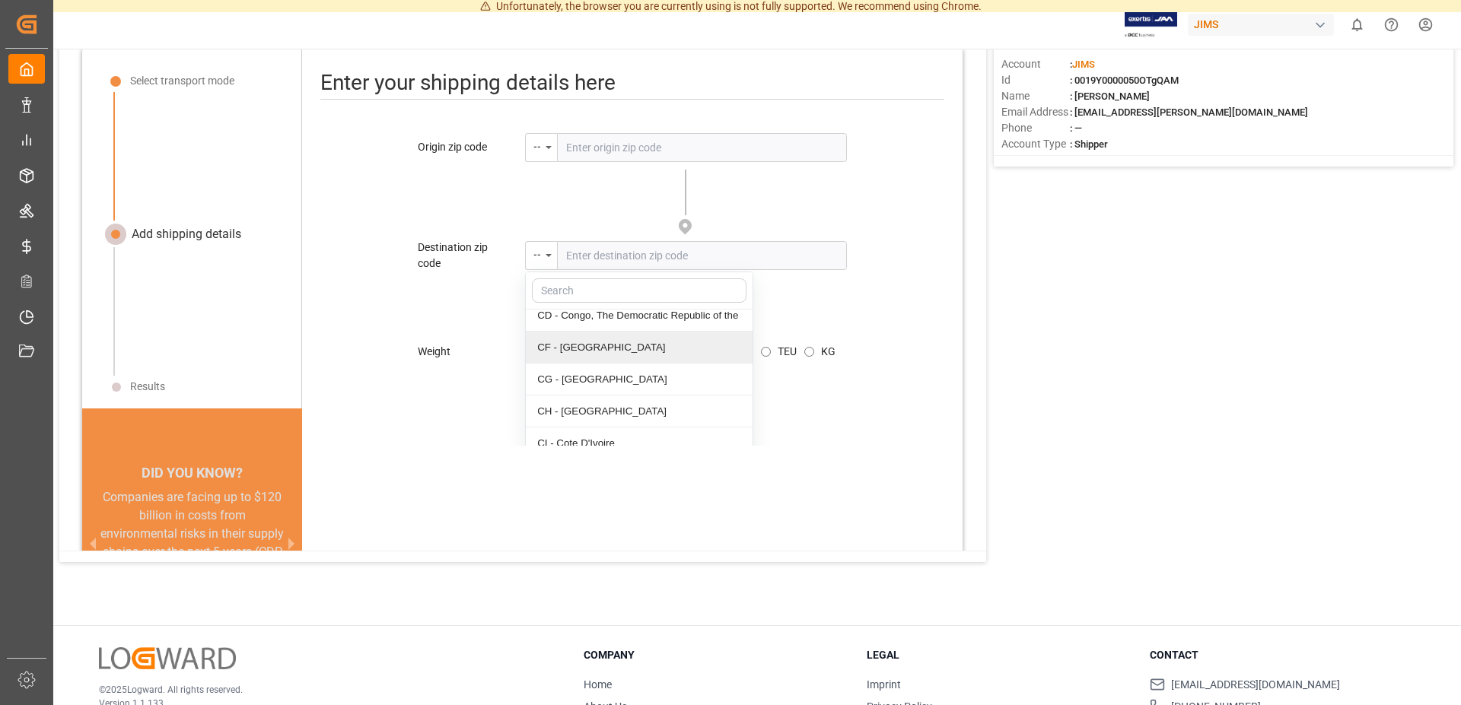
scroll to position [1242, 0]
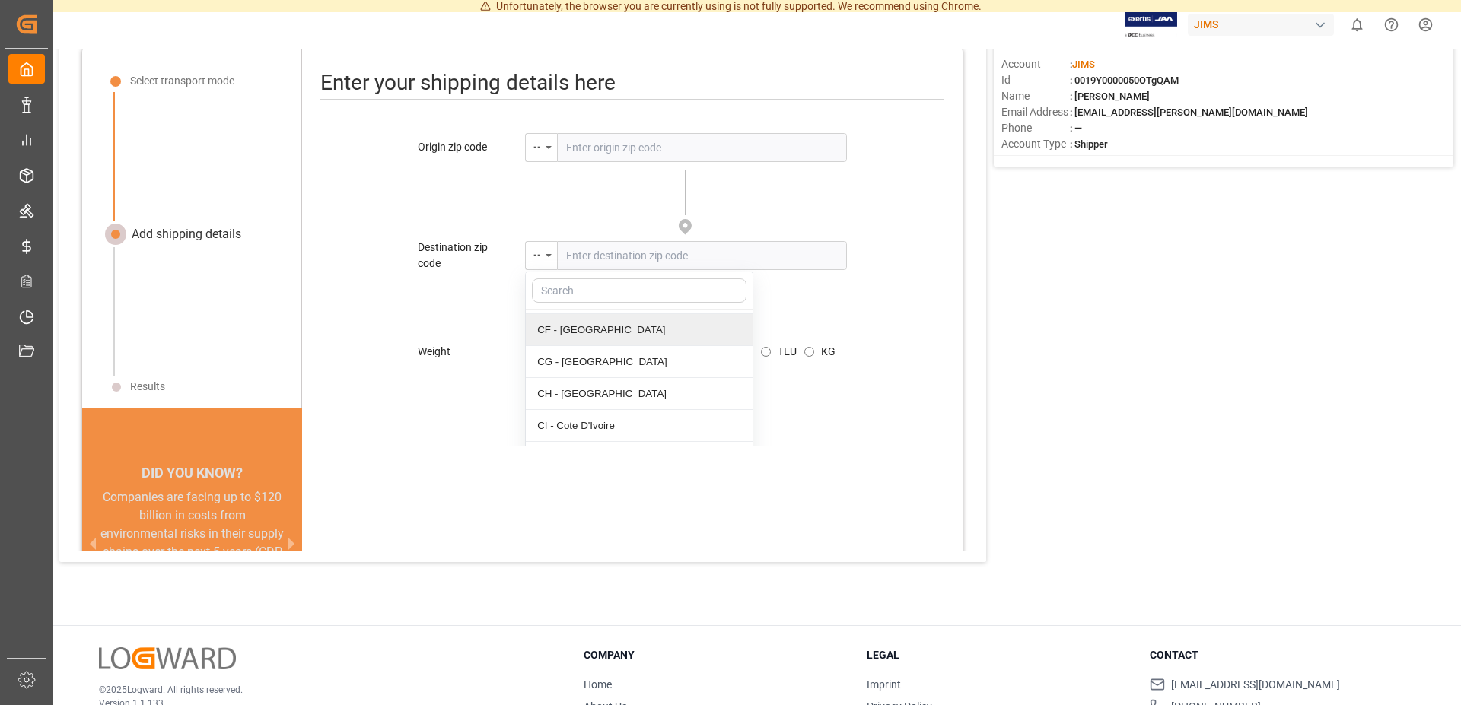
click at [383, 263] on div "Origin zip code -- Please enter the zip code Destination zip code -- AD - Andor…" at bounding box center [632, 289] width 660 height 313
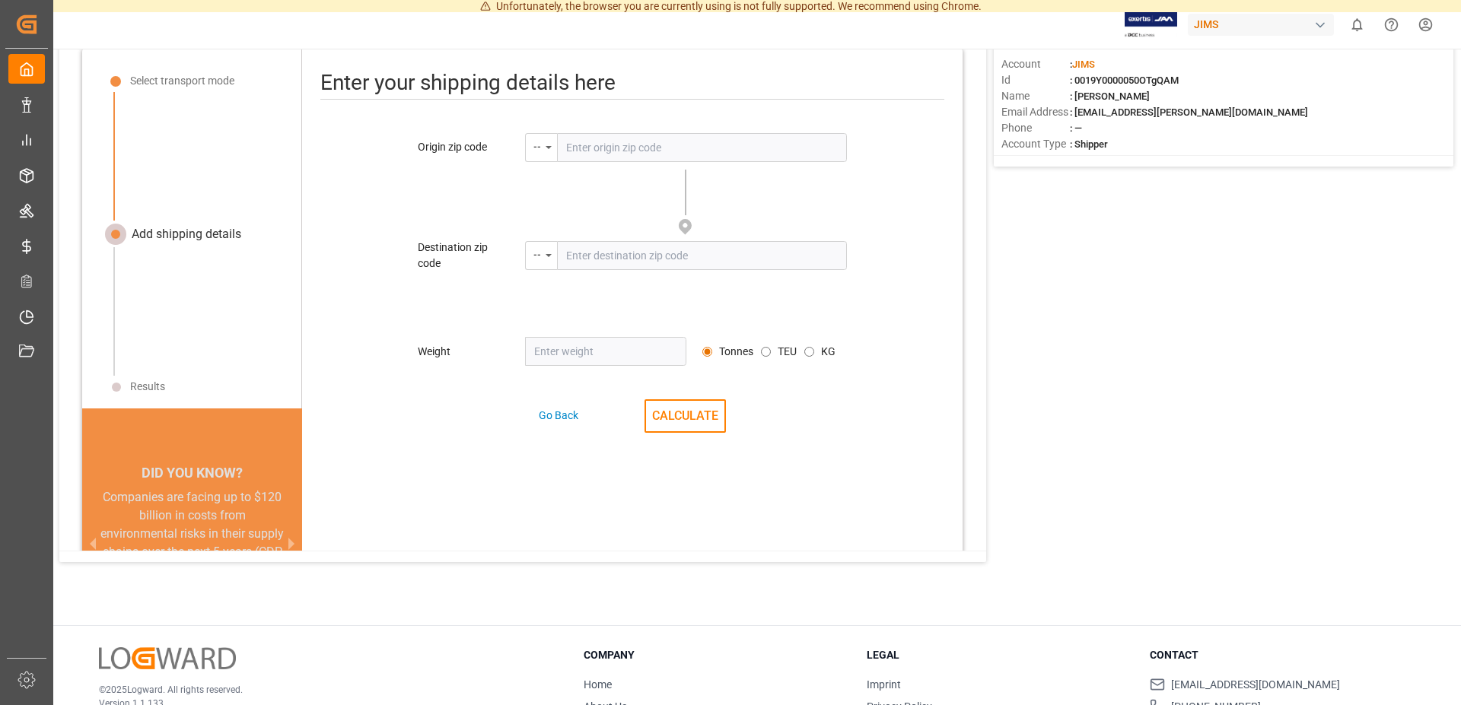
scroll to position [134, 0]
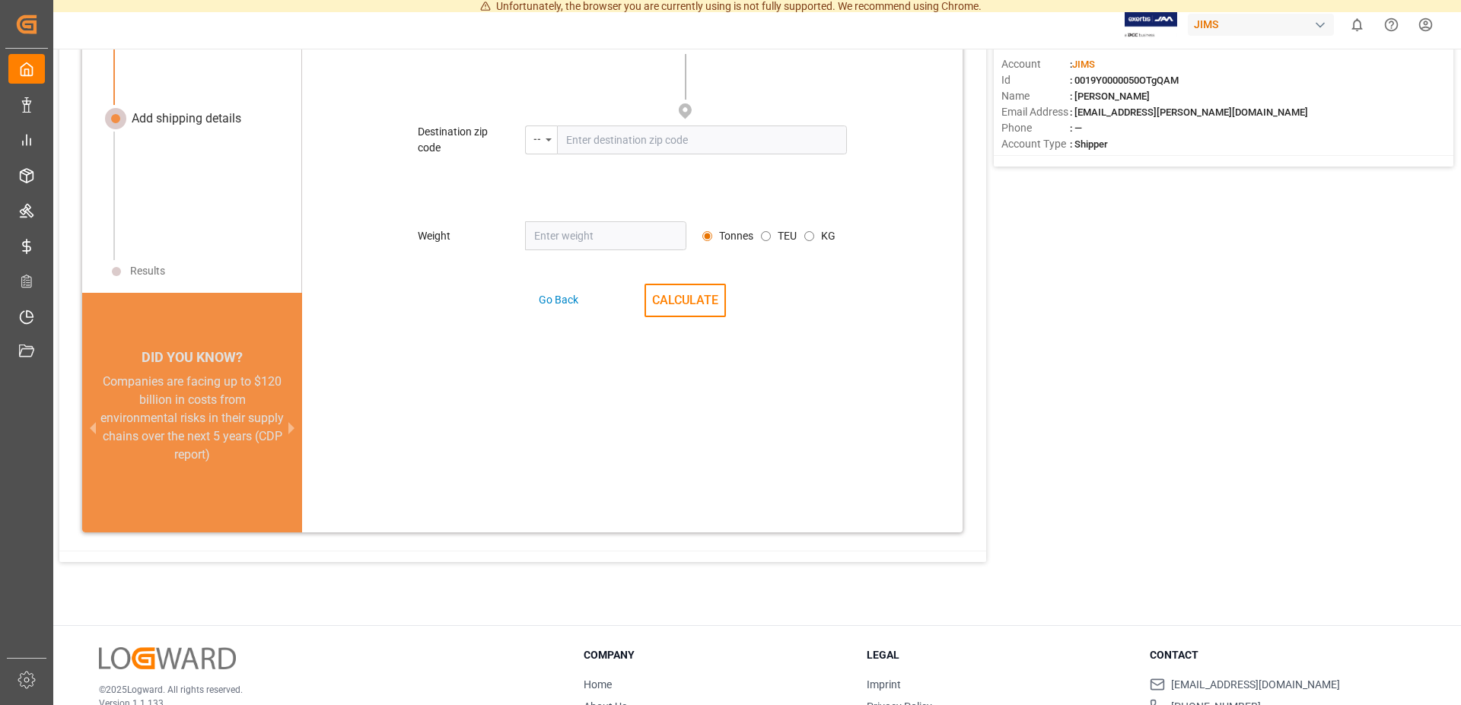
click at [599, 682] on link "Home" at bounding box center [597, 685] width 28 height 12
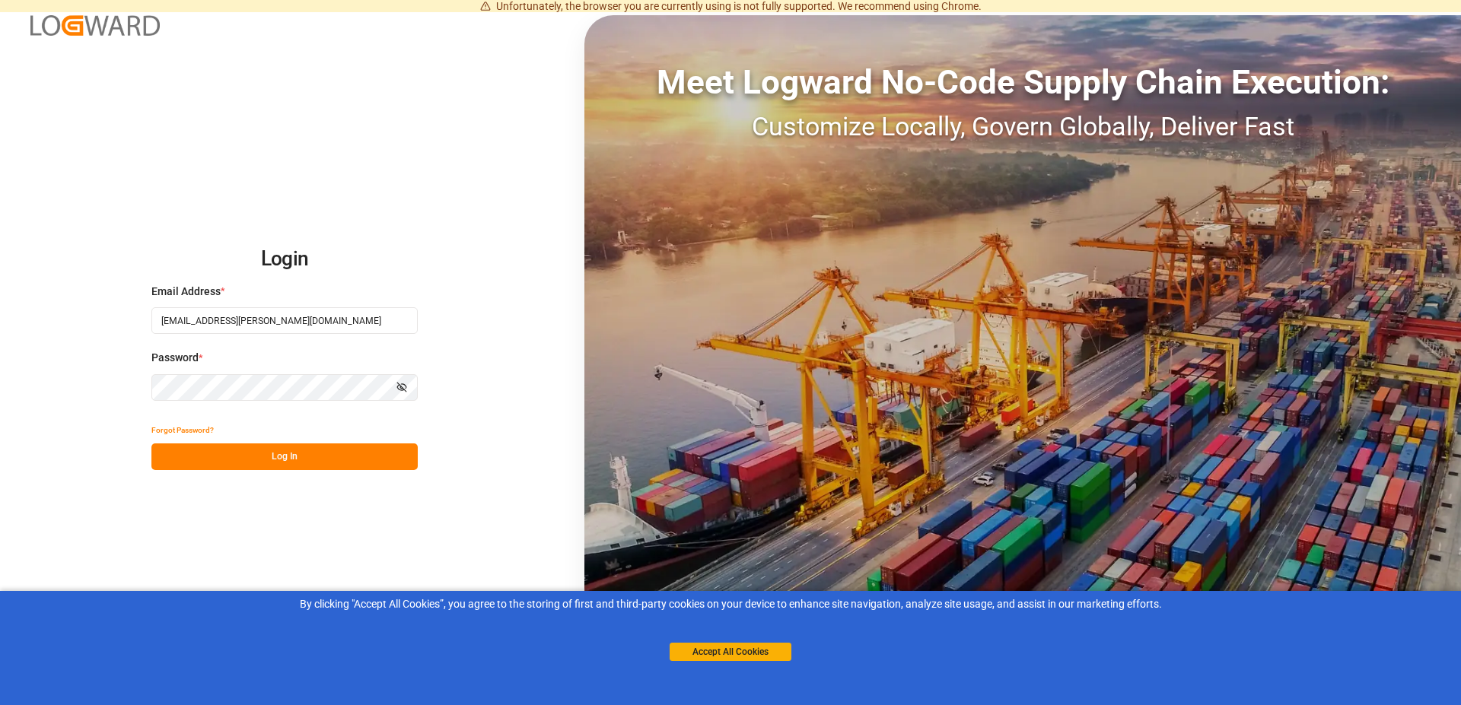
drag, startPoint x: 303, startPoint y: 451, endPoint x: 427, endPoint y: 230, distance: 253.7
click at [303, 452] on button "Log In" at bounding box center [284, 457] width 266 height 27
